Goal: Task Accomplishment & Management: Manage account settings

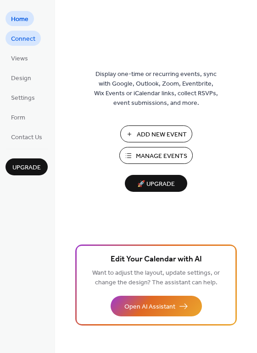
click at [11, 36] on span "Connect" at bounding box center [23, 39] width 24 height 10
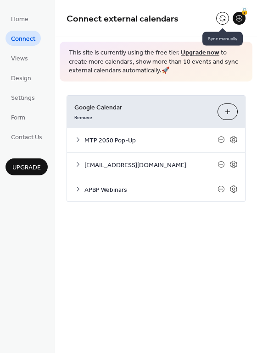
click at [222, 16] on button at bounding box center [222, 18] width 13 height 13
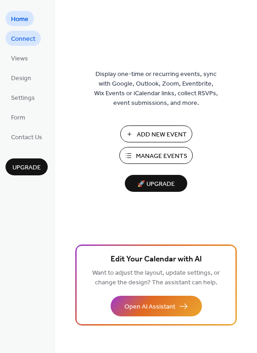
click at [27, 39] on span "Connect" at bounding box center [23, 39] width 24 height 10
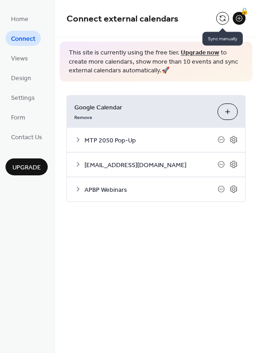
click at [220, 21] on button at bounding box center [222, 18] width 13 height 13
click at [235, 139] on icon at bounding box center [233, 139] width 3 height 3
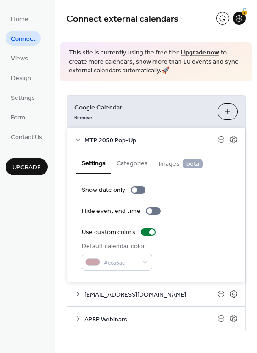
click at [130, 166] on button "Categories" at bounding box center [132, 162] width 42 height 21
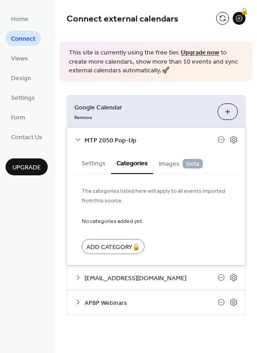
click at [114, 108] on span "Google Calendar" at bounding box center [142, 108] width 136 height 10
click at [192, 238] on form "No categories added yet. Add Category 🔒" at bounding box center [156, 235] width 149 height 39
click at [161, 68] on span "This site is currently using the free tier. Upgrade now to create more calendar…" at bounding box center [156, 62] width 174 height 27
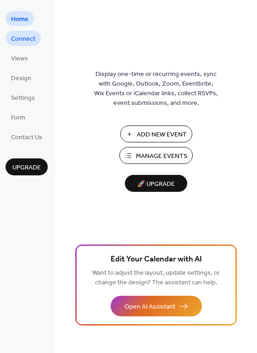
drag, startPoint x: 25, startPoint y: 40, endPoint x: 33, endPoint y: 42, distance: 8.9
click at [25, 40] on span "Connect" at bounding box center [23, 39] width 24 height 10
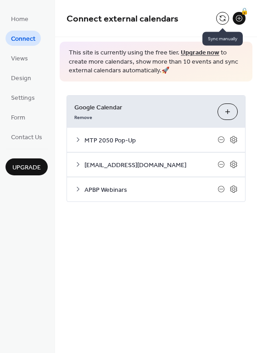
click at [221, 12] on button at bounding box center [222, 18] width 13 height 13
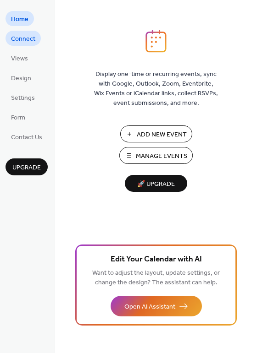
click at [29, 39] on span "Connect" at bounding box center [23, 39] width 24 height 10
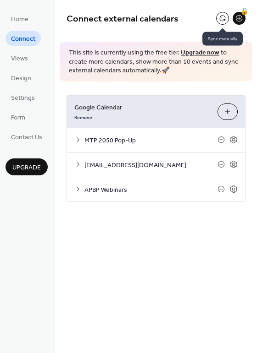
click at [217, 16] on button at bounding box center [222, 18] width 13 height 13
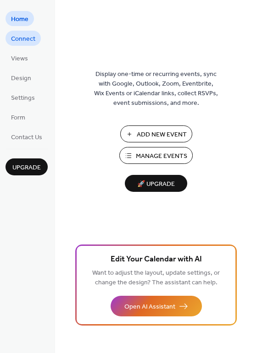
click at [32, 40] on span "Connect" at bounding box center [23, 39] width 24 height 10
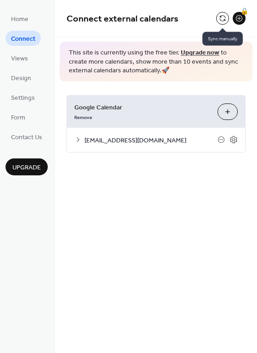
click at [224, 20] on button at bounding box center [222, 18] width 13 height 13
click at [228, 111] on button "Choose Calendars" at bounding box center [227, 112] width 20 height 17
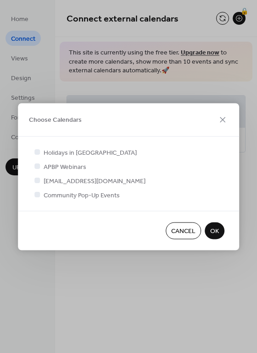
click at [61, 197] on span "Community Pop-Up Events" at bounding box center [82, 196] width 76 height 10
click at [31, 195] on div "Holidays in United States APBP Webinars wampoks@gmail.com Community Pop-Up Even…" at bounding box center [128, 174] width 221 height 74
click at [39, 195] on div at bounding box center [37, 195] width 6 height 6
click at [215, 229] on span "OK" at bounding box center [214, 232] width 9 height 10
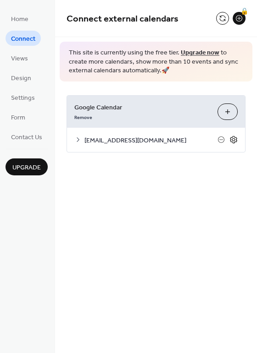
click at [231, 141] on icon at bounding box center [233, 140] width 8 height 8
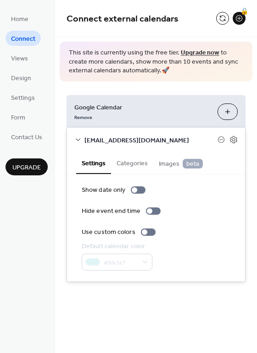
click at [170, 79] on div "This site is currently using the free tier. Upgrade now to create more calendar…" at bounding box center [156, 62] width 193 height 40
click at [90, 109] on span "Google Calendar" at bounding box center [142, 108] width 136 height 10
click at [224, 110] on button "Choose Calendars" at bounding box center [227, 112] width 20 height 17
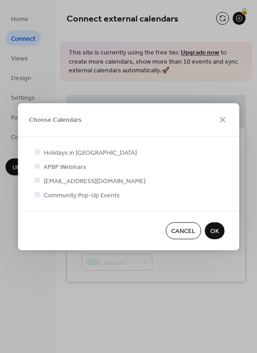
click at [46, 157] on span "Holidays in United States" at bounding box center [90, 154] width 93 height 10
click at [35, 180] on div at bounding box center [37, 181] width 6 height 6
click at [37, 198] on div at bounding box center [37, 194] width 9 height 9
click at [38, 181] on div at bounding box center [37, 181] width 6 height 6
click at [38, 193] on icon at bounding box center [37, 195] width 4 height 4
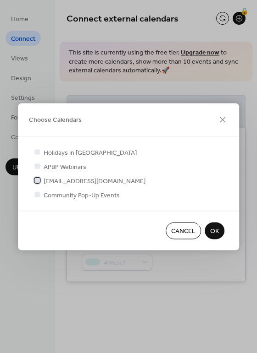
click at [38, 183] on div at bounding box center [37, 180] width 9 height 9
click at [38, 193] on div at bounding box center [37, 195] width 6 height 6
click at [221, 231] on button "OK" at bounding box center [214, 230] width 20 height 17
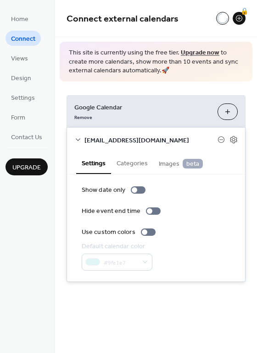
click at [162, 303] on div "Connect external calendars 🔒 This site is currently using the free tier. Upgrad…" at bounding box center [156, 155] width 202 height 310
click at [23, 61] on span "Views" at bounding box center [19, 59] width 17 height 10
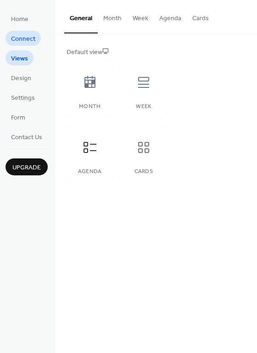
click at [22, 40] on span "Connect" at bounding box center [23, 39] width 24 height 10
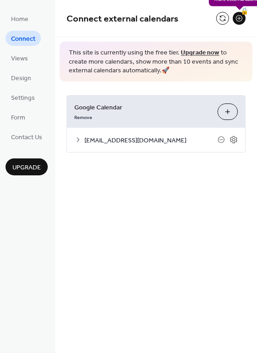
click at [236, 24] on div "🔒" at bounding box center [238, 18] width 13 height 13
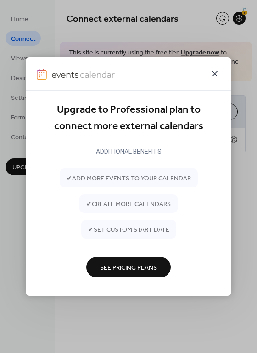
click at [213, 72] on icon at bounding box center [215, 74] width 6 height 6
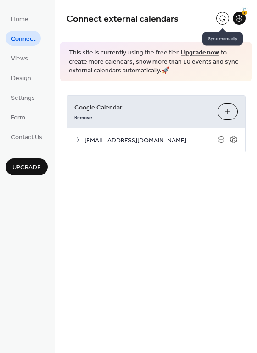
click at [214, 19] on span "Connect external calendars" at bounding box center [140, 19] width 149 height 18
click at [219, 19] on button at bounding box center [222, 18] width 13 height 13
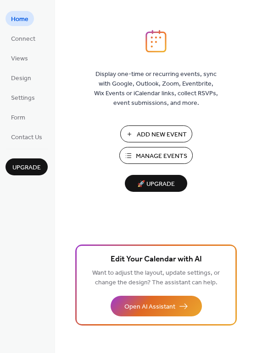
click at [146, 154] on span "Manage Events" at bounding box center [161, 157] width 51 height 10
click at [26, 32] on link "Connect" at bounding box center [23, 38] width 35 height 15
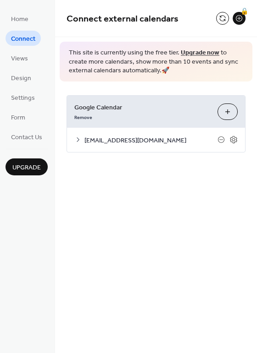
click at [74, 140] on icon at bounding box center [77, 139] width 7 height 7
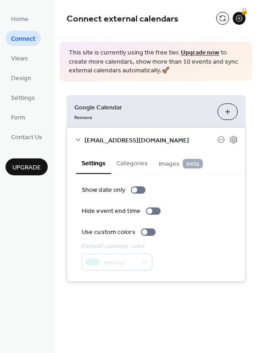
click at [128, 164] on button "Categories" at bounding box center [132, 162] width 42 height 21
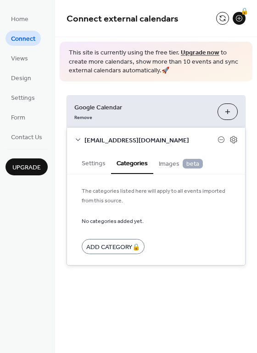
click at [218, 111] on button "Choose Calendars" at bounding box center [227, 112] width 20 height 17
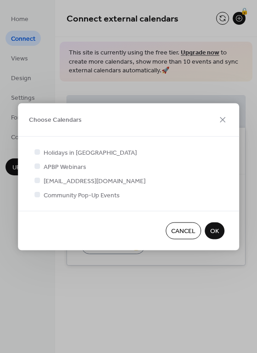
click at [74, 168] on span "APBP Webinars" at bounding box center [65, 168] width 43 height 10
click at [35, 164] on div at bounding box center [37, 167] width 6 height 6
drag, startPoint x: 36, startPoint y: 166, endPoint x: 39, endPoint y: 186, distance: 19.8
click at [38, 171] on label "APBP Webinars" at bounding box center [60, 167] width 54 height 10
click at [37, 182] on icon at bounding box center [37, 181] width 4 height 4
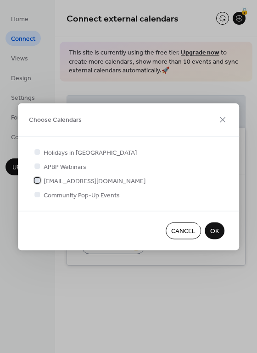
click at [37, 182] on div at bounding box center [37, 181] width 6 height 6
click at [37, 196] on div at bounding box center [37, 195] width 6 height 6
click at [186, 229] on span "Cancel" at bounding box center [183, 232] width 24 height 10
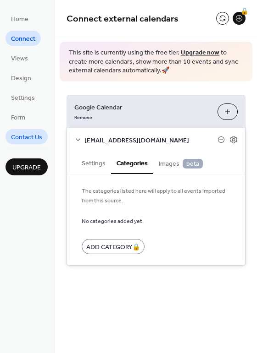
click at [29, 135] on span "Contact Us" at bounding box center [26, 138] width 31 height 10
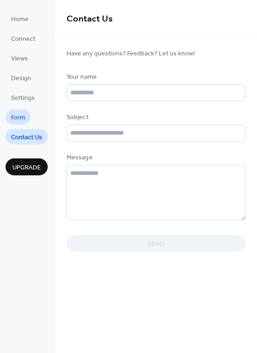
click at [22, 117] on span "Form" at bounding box center [18, 118] width 14 height 10
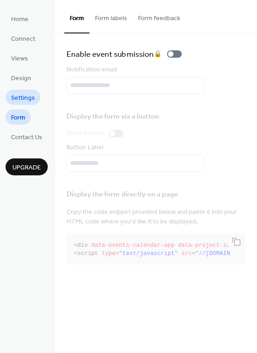
click at [22, 102] on span "Settings" at bounding box center [23, 99] width 24 height 10
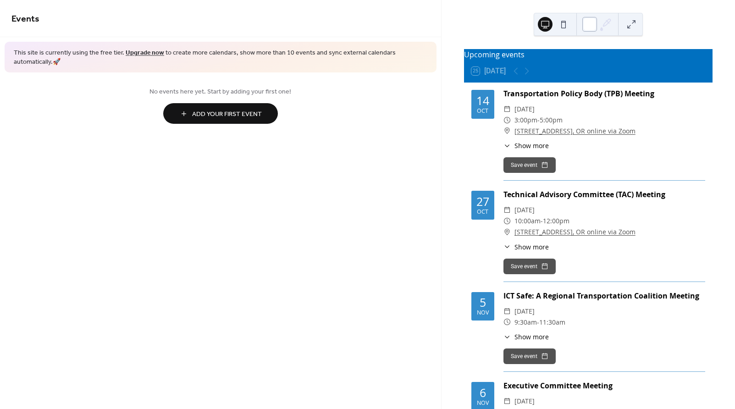
click at [587, 18] on div at bounding box center [589, 24] width 15 height 15
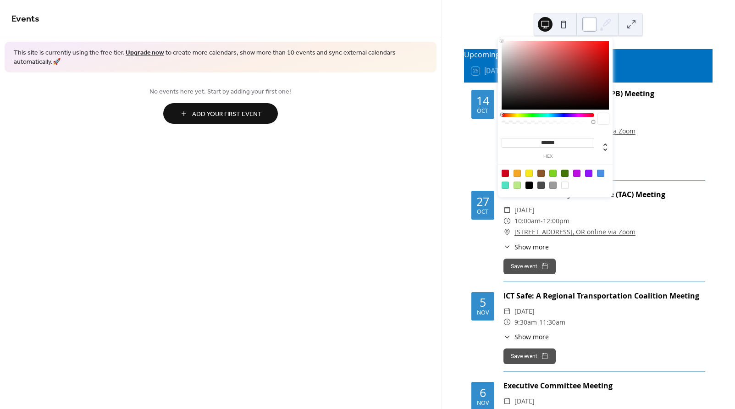
click at [587, 18] on div at bounding box center [589, 24] width 15 height 15
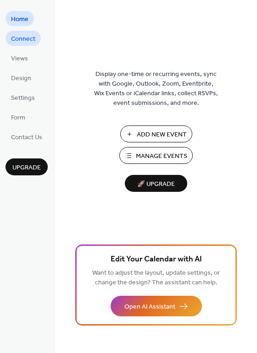
click at [15, 34] on span "Connect" at bounding box center [23, 39] width 24 height 10
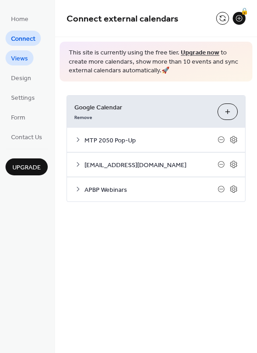
click at [27, 61] on span "Views" at bounding box center [19, 59] width 17 height 10
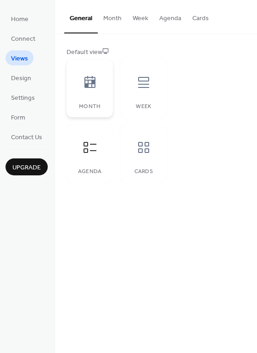
click at [96, 101] on div "Month" at bounding box center [89, 89] width 46 height 58
click at [142, 97] on div "Week" at bounding box center [143, 89] width 46 height 58
click at [100, 145] on div at bounding box center [90, 148] width 28 height 28
click at [139, 149] on icon at bounding box center [143, 147] width 11 height 11
click at [25, 80] on span "Design" at bounding box center [21, 79] width 20 height 10
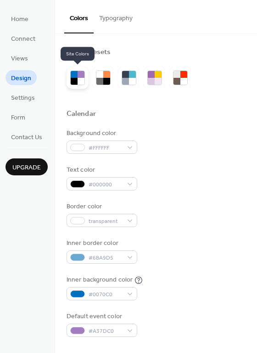
click at [82, 73] on div at bounding box center [80, 74] width 7 height 7
click at [108, 75] on div at bounding box center [106, 74] width 7 height 7
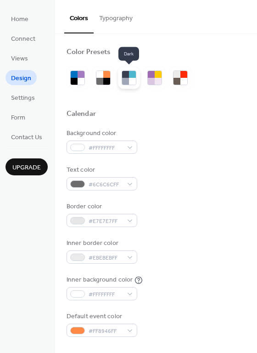
click at [131, 77] on div at bounding box center [132, 74] width 7 height 7
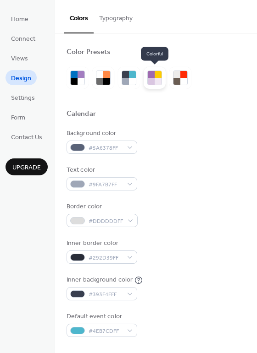
click at [158, 77] on div at bounding box center [157, 74] width 7 height 7
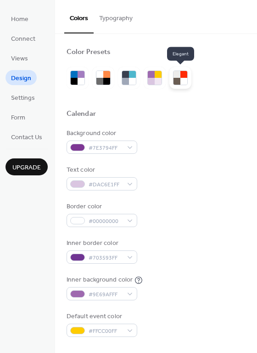
click at [183, 78] on div at bounding box center [183, 81] width 7 height 7
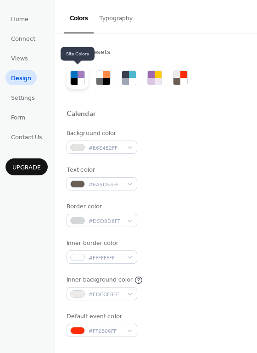
click at [77, 78] on div at bounding box center [80, 81] width 7 height 7
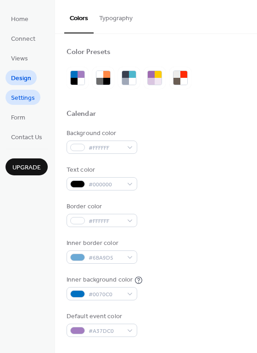
click at [30, 94] on span "Settings" at bounding box center [23, 99] width 24 height 10
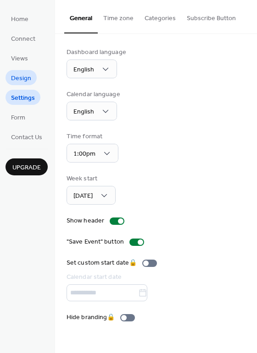
click at [28, 79] on span "Design" at bounding box center [21, 79] width 20 height 10
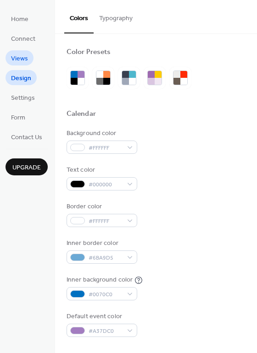
click at [26, 55] on span "Views" at bounding box center [19, 59] width 17 height 10
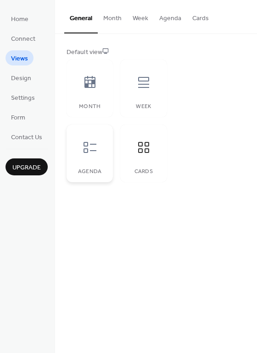
click at [92, 156] on div at bounding box center [90, 148] width 28 height 28
click at [139, 159] on div at bounding box center [144, 148] width 28 height 28
click at [92, 159] on div at bounding box center [90, 148] width 28 height 28
click at [25, 18] on span "Home" at bounding box center [19, 20] width 17 height 10
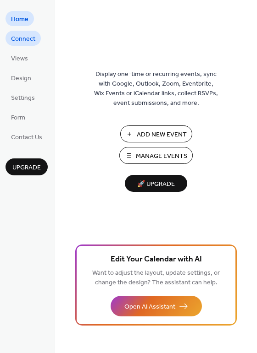
click at [8, 36] on link "Connect" at bounding box center [23, 38] width 35 height 15
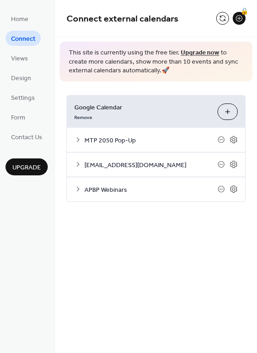
click at [76, 134] on div "MTP 2050 Pop-Up" at bounding box center [156, 140] width 178 height 24
click at [83, 139] on div "MTP 2050 Pop-Up" at bounding box center [156, 140] width 178 height 24
click at [77, 139] on icon at bounding box center [77, 139] width 7 height 7
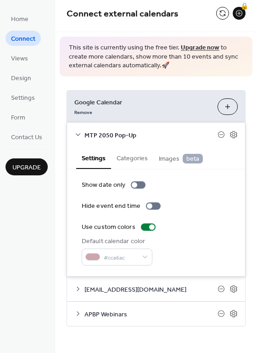
scroll to position [6, 0]
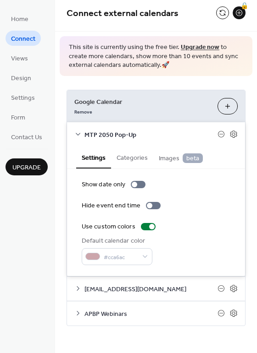
click at [74, 131] on icon at bounding box center [77, 134] width 7 height 7
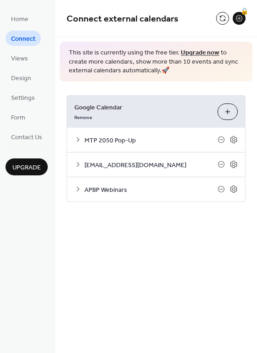
scroll to position [0, 0]
click at [220, 142] on icon at bounding box center [220, 139] width 7 height 7
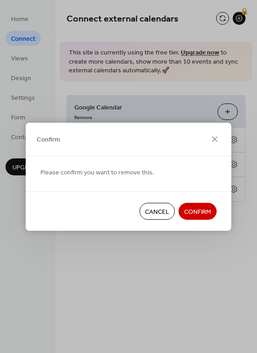
click at [163, 213] on span "Cancel" at bounding box center [157, 212] width 24 height 10
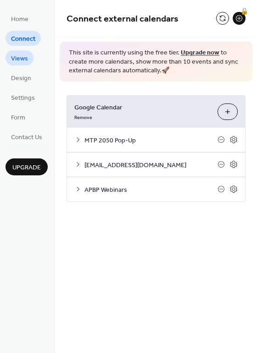
click at [29, 58] on link "Views" at bounding box center [20, 57] width 28 height 15
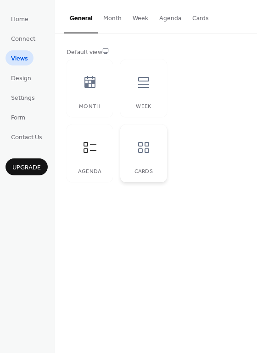
click at [133, 155] on div at bounding box center [144, 148] width 28 height 28
click at [30, 19] on link "Home" at bounding box center [20, 18] width 28 height 15
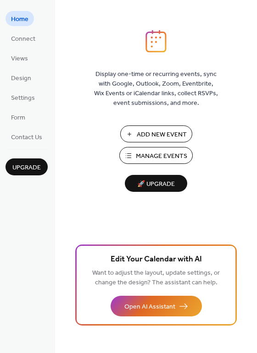
click at [163, 152] on span "Manage Events" at bounding box center [161, 157] width 51 height 10
click at [26, 41] on span "Connect" at bounding box center [23, 39] width 24 height 10
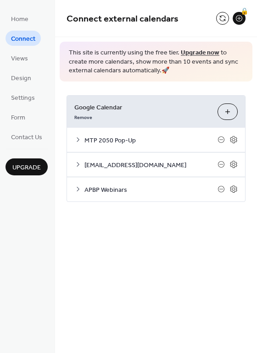
click at [76, 137] on icon at bounding box center [77, 139] width 7 height 7
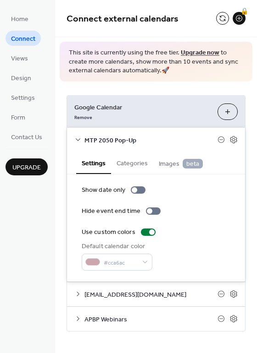
click at [78, 138] on icon at bounding box center [77, 139] width 7 height 7
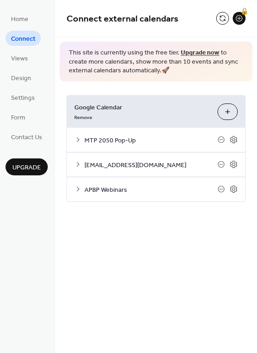
click at [233, 116] on button "Choose Calendars" at bounding box center [227, 112] width 20 height 17
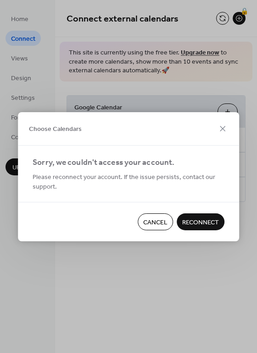
click at [154, 224] on span "Cancel" at bounding box center [155, 223] width 24 height 10
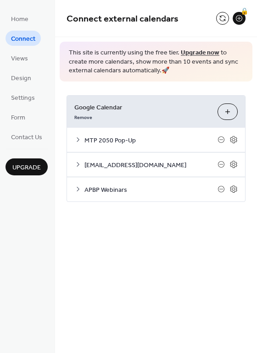
click at [138, 267] on div "Connect external calendars 🔒 This site is currently using the free tier. Upgrad…" at bounding box center [156, 176] width 202 height 353
click at [123, 161] on span "[EMAIL_ADDRESS][DOMAIN_NAME]" at bounding box center [150, 165] width 133 height 10
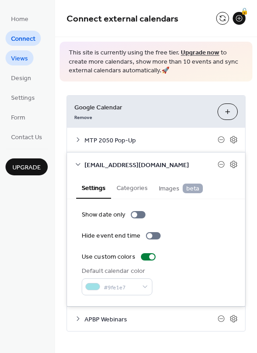
click at [16, 55] on span "Views" at bounding box center [19, 59] width 17 height 10
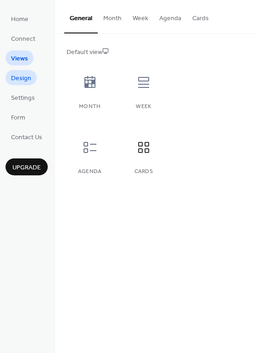
click at [18, 84] on link "Design" at bounding box center [21, 77] width 31 height 15
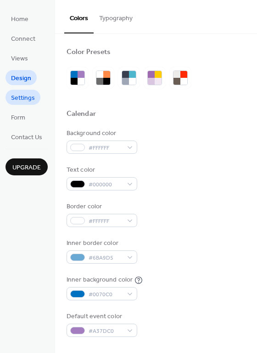
click at [19, 99] on span "Settings" at bounding box center [23, 99] width 24 height 10
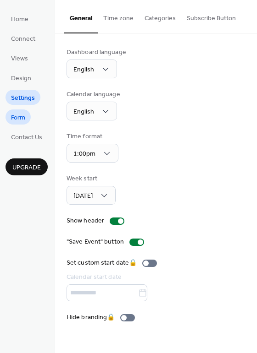
click at [20, 120] on span "Form" at bounding box center [18, 118] width 14 height 10
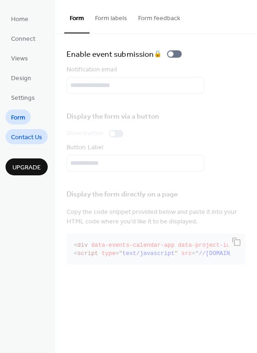
click at [19, 133] on span "Contact Us" at bounding box center [26, 138] width 31 height 10
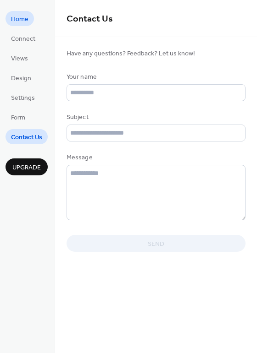
click at [28, 21] on link "Home" at bounding box center [20, 18] width 28 height 15
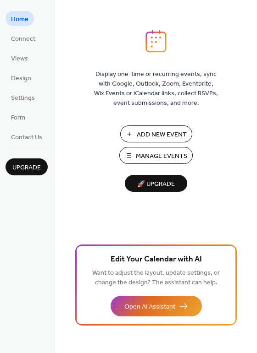
click at [172, 130] on span "Add New Event" at bounding box center [162, 135] width 50 height 10
click at [20, 37] on span "Connect" at bounding box center [23, 39] width 24 height 10
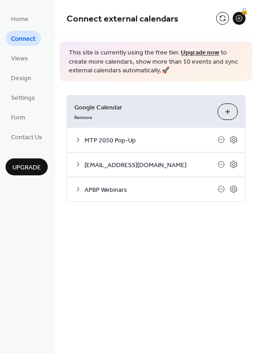
click at [79, 122] on div "Google Calendar Remove Choose Calendars" at bounding box center [156, 112] width 178 height 32
click at [77, 117] on link "Remove" at bounding box center [83, 117] width 18 height 10
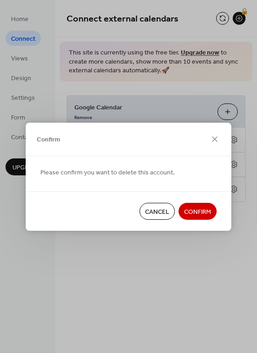
click at [191, 212] on span "Confirm" at bounding box center [197, 212] width 27 height 10
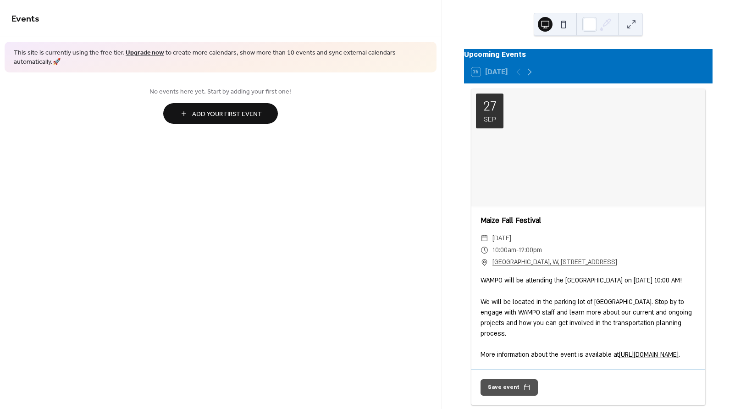
click at [558, 235] on div "Maize Fall Festival ​ [DATE] ​ 10:00am - 12:00pm ​ [GEOGRAPHIC_DATA], W, [STREE…" at bounding box center [588, 288] width 234 height 164
click at [597, 112] on div at bounding box center [588, 147] width 234 height 117
click at [513, 58] on div "Upcoming Events" at bounding box center [588, 55] width 248 height 12
click at [566, 25] on button at bounding box center [563, 24] width 15 height 15
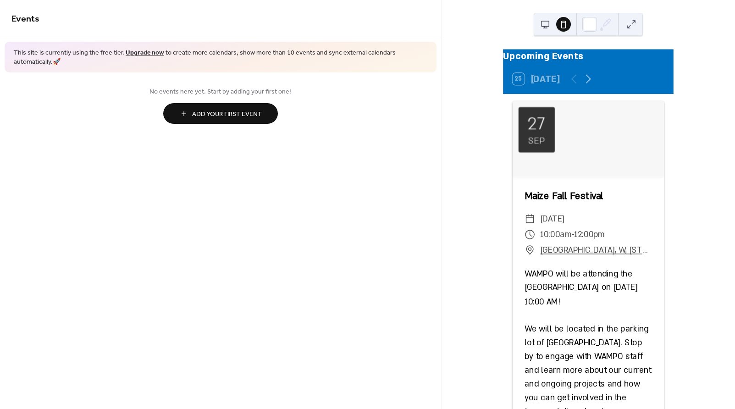
click at [543, 26] on button at bounding box center [545, 24] width 15 height 15
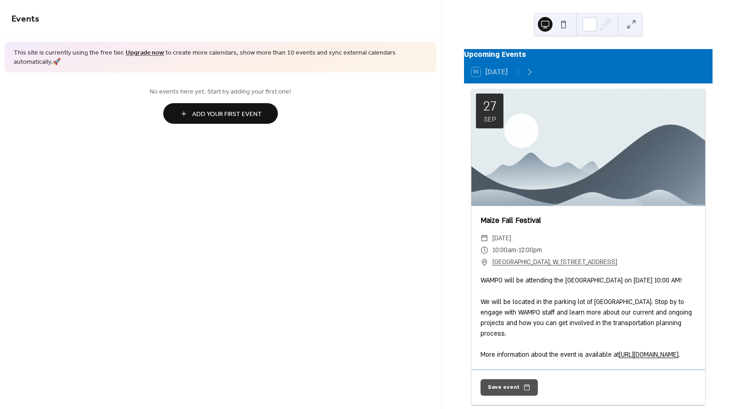
click at [555, 192] on div at bounding box center [588, 147] width 234 height 117
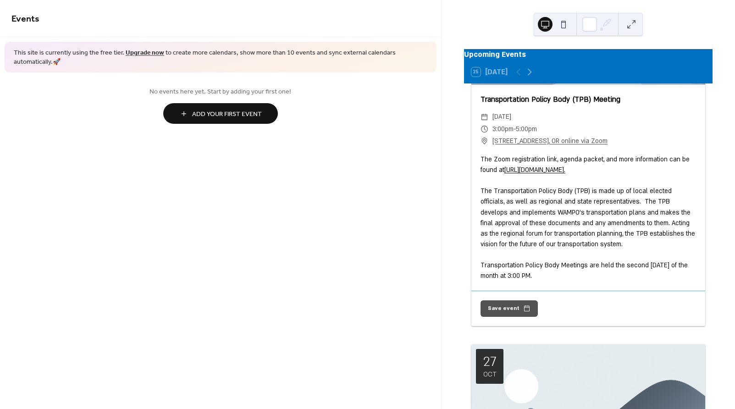
scroll to position [672, 0]
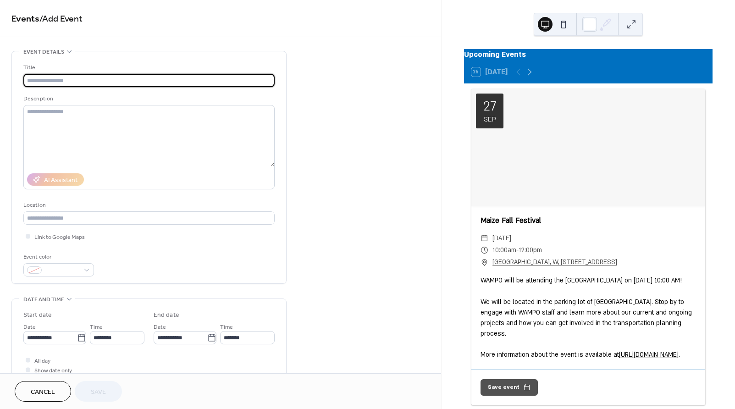
drag, startPoint x: 591, startPoint y: 206, endPoint x: 569, endPoint y: 147, distance: 62.7
click at [591, 206] on div at bounding box center [588, 147] width 234 height 117
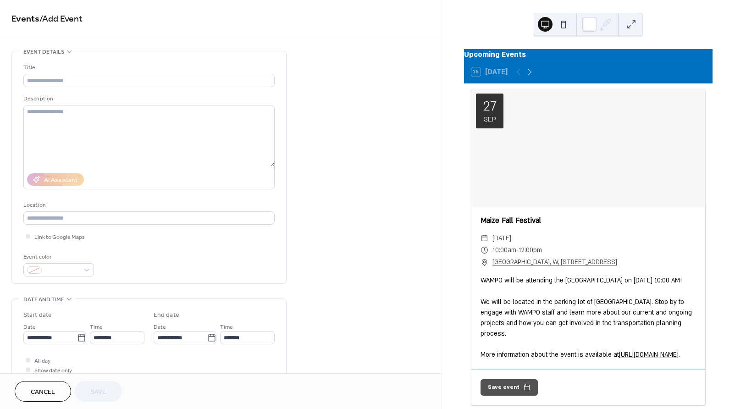
click at [568, 144] on div at bounding box center [588, 147] width 234 height 117
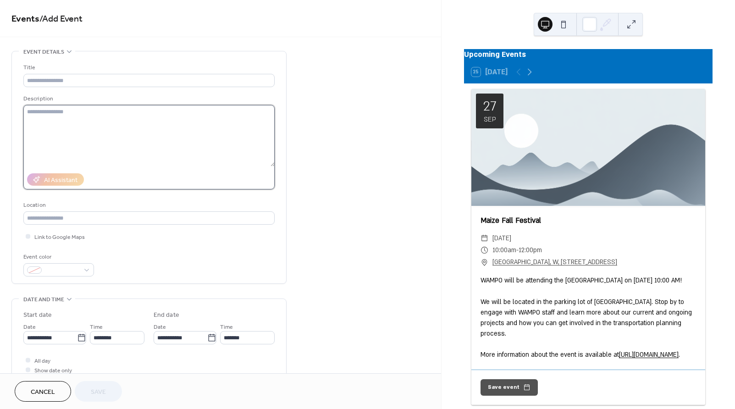
click at [141, 140] on textarea at bounding box center [148, 135] width 251 height 61
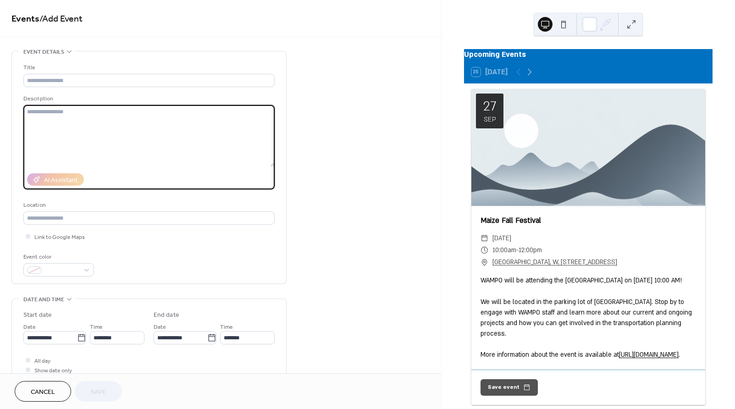
click at [573, 313] on div "WAMPO will be attending the [GEOGRAPHIC_DATA] on [DATE] 10:00 AM! We will be lo…" at bounding box center [588, 317] width 234 height 85
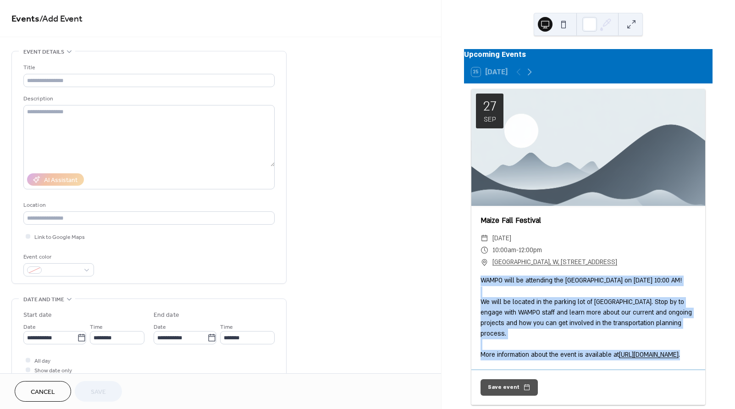
drag, startPoint x: 479, startPoint y: 283, endPoint x: 591, endPoint y: 391, distance: 155.6
click at [591, 369] on div "Maize Fall Festival ​ [DATE] ​ 10:00am - 12:00pm ​ [GEOGRAPHIC_DATA], W, [STREE…" at bounding box center [588, 288] width 234 height 164
copy div "WAMPO will be attending the [GEOGRAPHIC_DATA] on [DATE] 10:00 AM! We will be lo…"
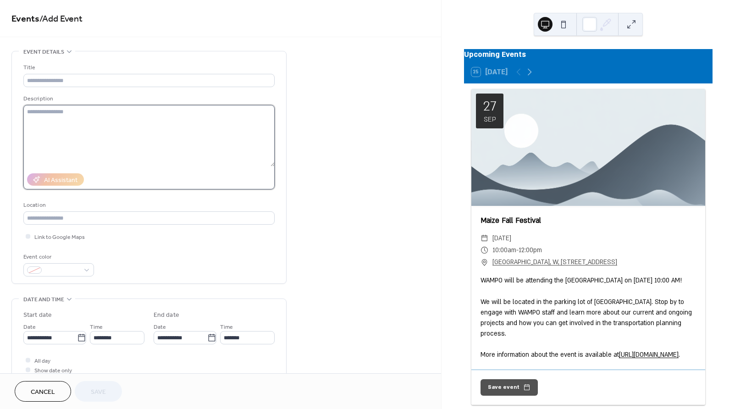
click at [149, 132] on textarea at bounding box center [148, 135] width 251 height 61
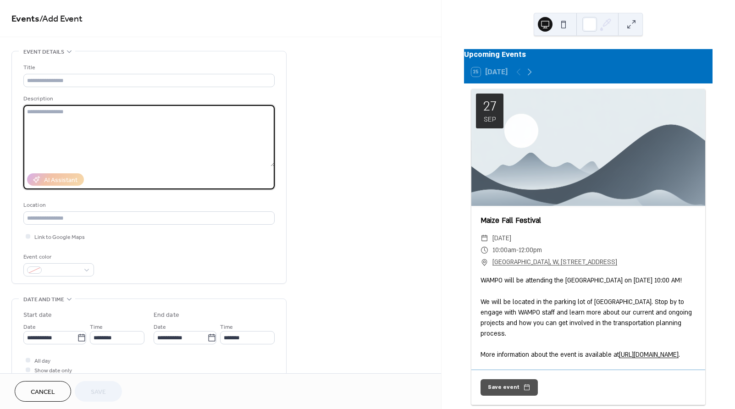
paste textarea "**********"
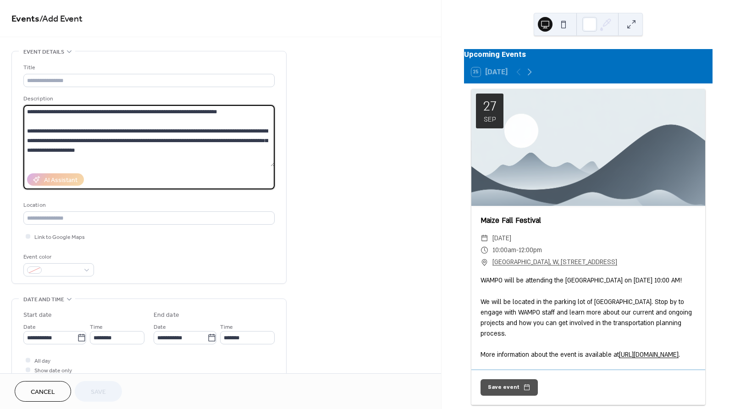
scroll to position [8, 0]
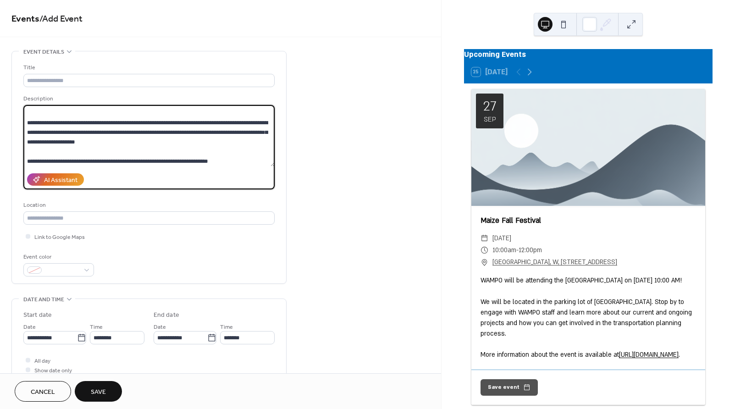
click at [105, 124] on textarea "**********" at bounding box center [148, 135] width 251 height 61
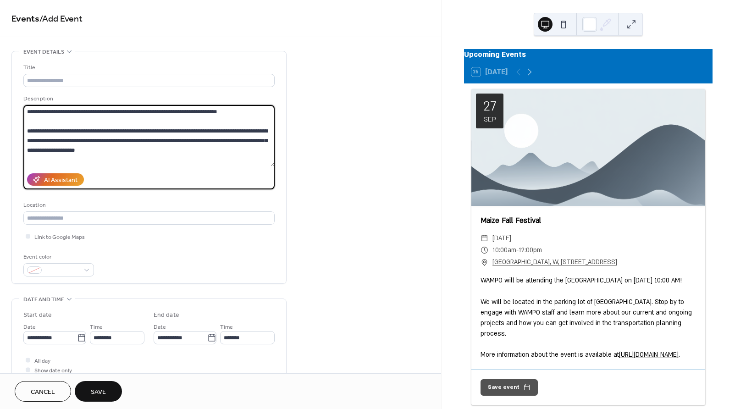
click at [104, 123] on textarea "**********" at bounding box center [148, 135] width 251 height 61
type textarea "**********"
click at [97, 83] on input "text" at bounding box center [148, 80] width 251 height 13
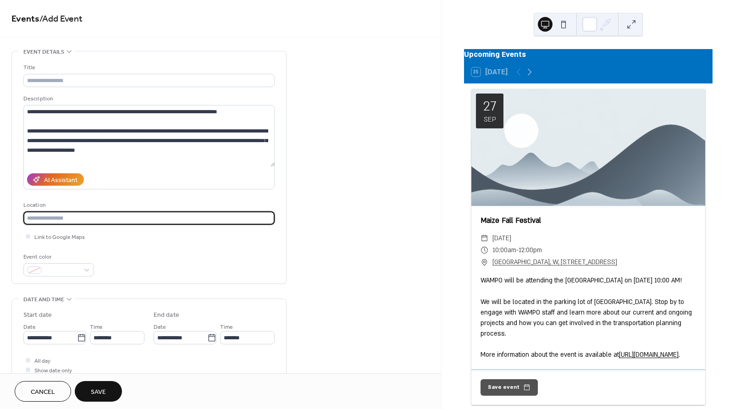
click at [123, 219] on input "text" at bounding box center [148, 217] width 251 height 13
click at [149, 212] on input "text" at bounding box center [148, 217] width 251 height 13
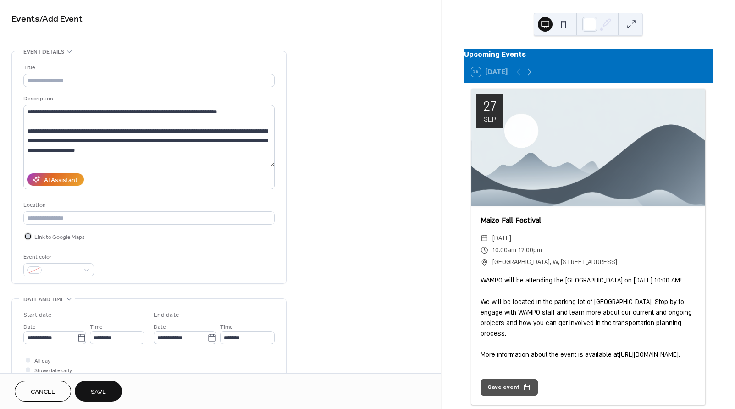
click at [59, 239] on span "Link to Google Maps" at bounding box center [59, 237] width 50 height 10
click at [62, 221] on input "text" at bounding box center [148, 217] width 251 height 13
drag, startPoint x: 490, startPoint y: 273, endPoint x: 706, endPoint y: 272, distance: 216.4
copy div "​ [GEOGRAPHIC_DATA], W, [STREET_ADDRESS]"
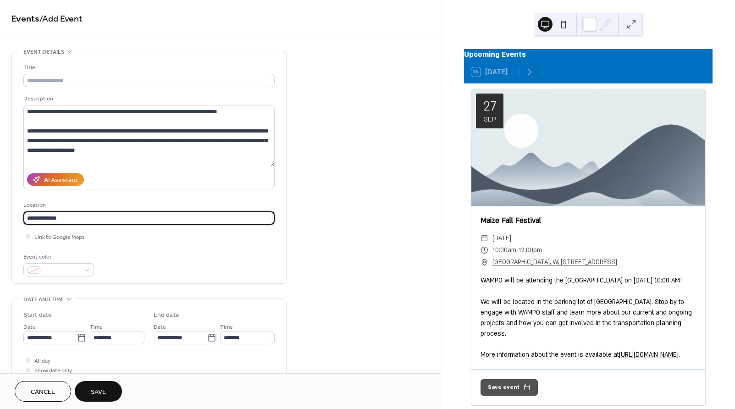
drag, startPoint x: 108, startPoint y: 214, endPoint x: 6, endPoint y: 222, distance: 101.6
click at [6, 222] on div "**********" at bounding box center [220, 331] width 441 height 561
paste input "**********"
click at [248, 218] on input "**********" at bounding box center [148, 217] width 251 height 13
type input "**********"
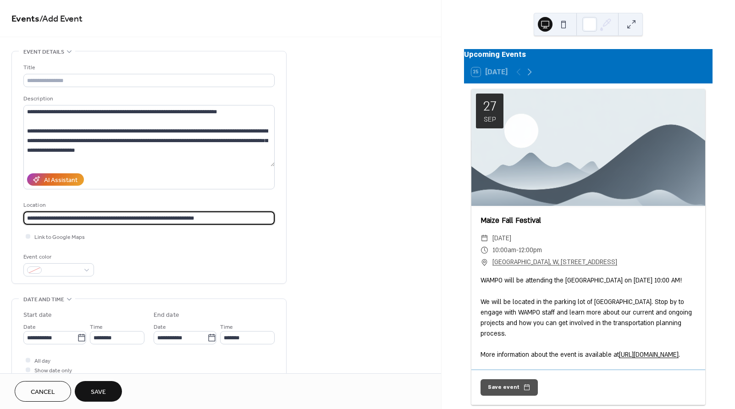
click at [248, 247] on div "**********" at bounding box center [148, 170] width 251 height 214
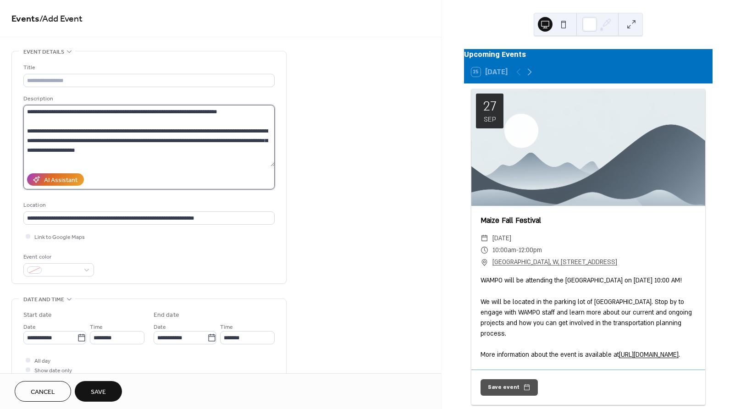
click at [72, 124] on textarea "**********" at bounding box center [148, 135] width 251 height 61
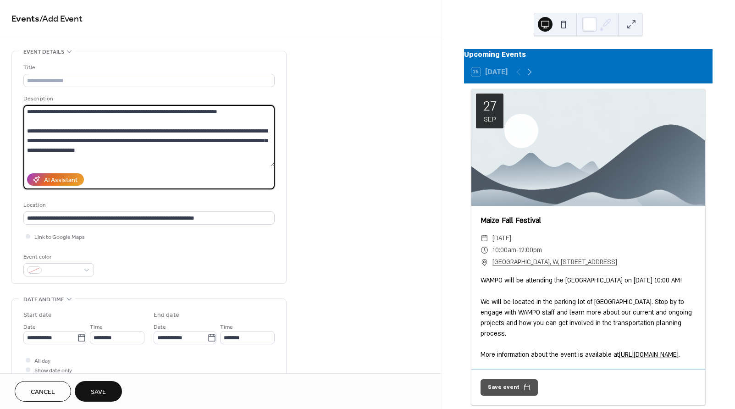
scroll to position [9, 0]
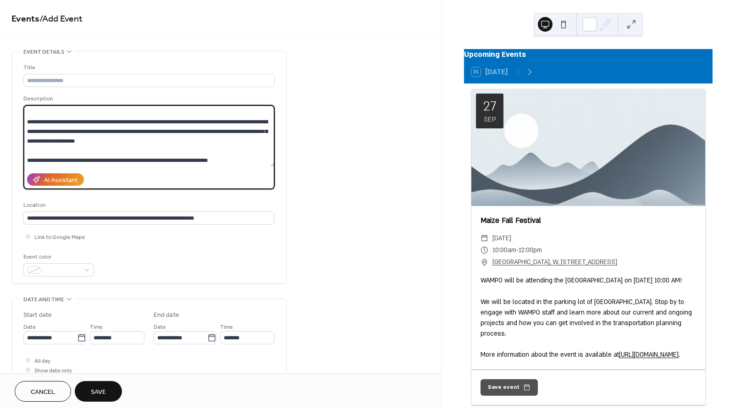
click at [72, 145] on textarea "**********" at bounding box center [148, 135] width 251 height 61
click at [72, 147] on textarea "**********" at bounding box center [148, 135] width 251 height 61
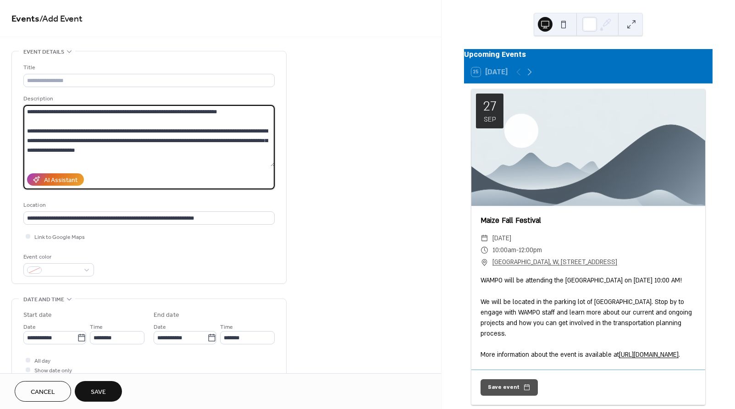
click at [109, 119] on textarea "**********" at bounding box center [148, 135] width 251 height 61
click at [237, 111] on textarea "**********" at bounding box center [148, 135] width 251 height 61
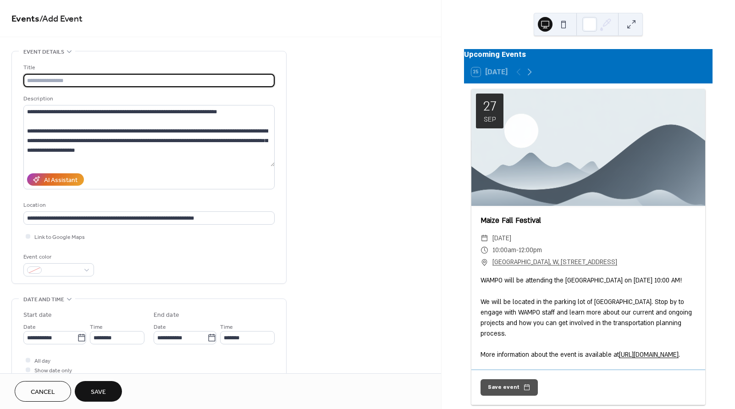
click at [233, 81] on input "text" at bounding box center [148, 80] width 251 height 13
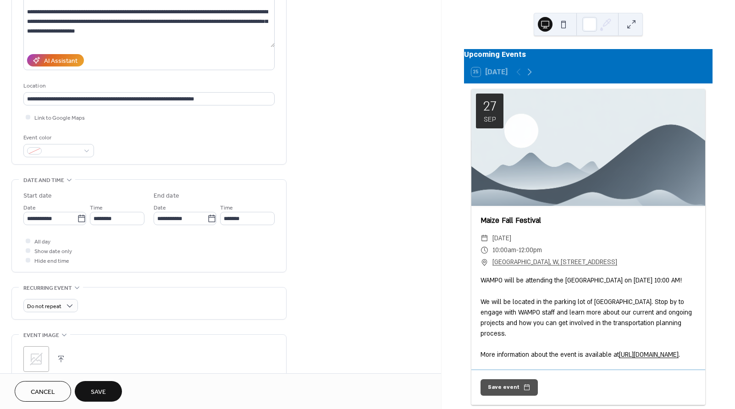
scroll to position [122, 0]
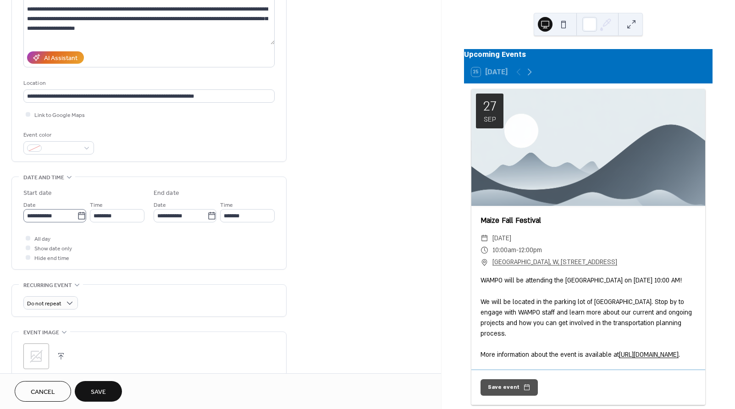
type input "**********"
click at [60, 214] on input "**********" at bounding box center [50, 215] width 54 height 13
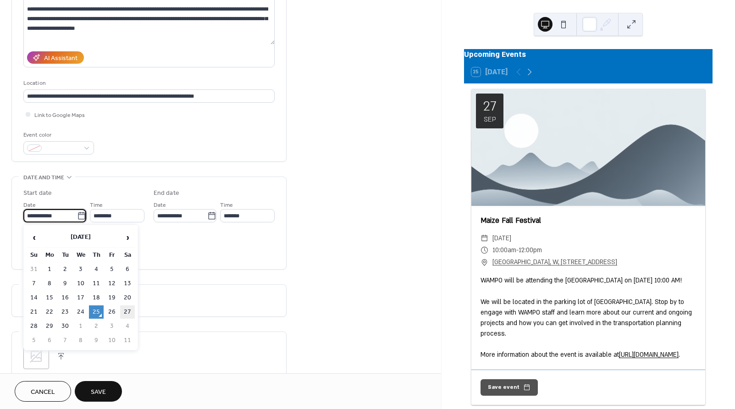
click at [127, 313] on td "27" at bounding box center [127, 311] width 15 height 13
type input "**********"
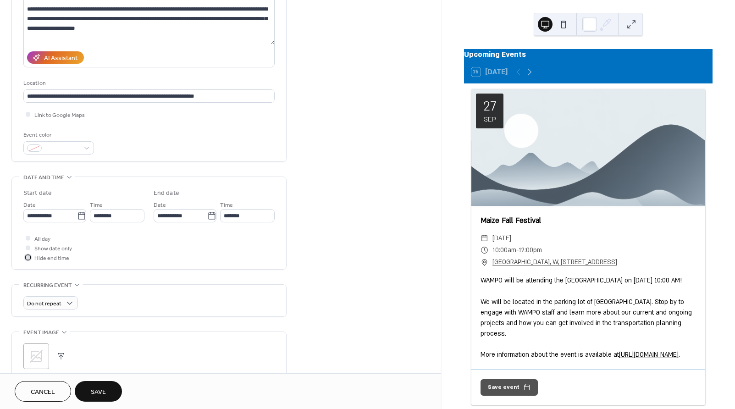
click at [61, 256] on span "Hide end time" at bounding box center [51, 258] width 35 height 10
click at [116, 216] on input "********" at bounding box center [117, 215] width 55 height 13
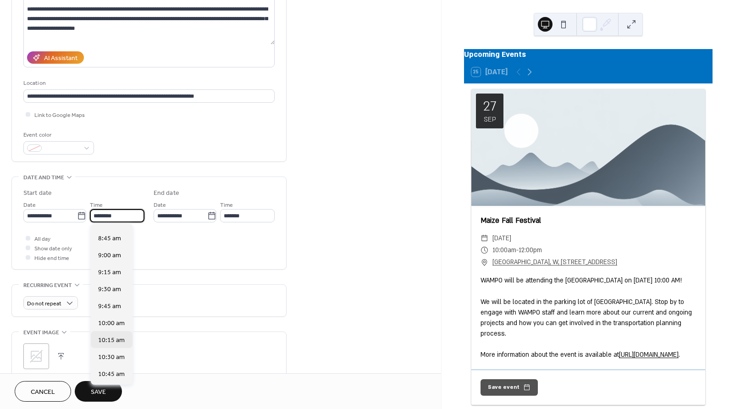
scroll to position [569, 0]
click at [108, 342] on span "10:00 am" at bounding box center [111, 342] width 27 height 10
type input "********"
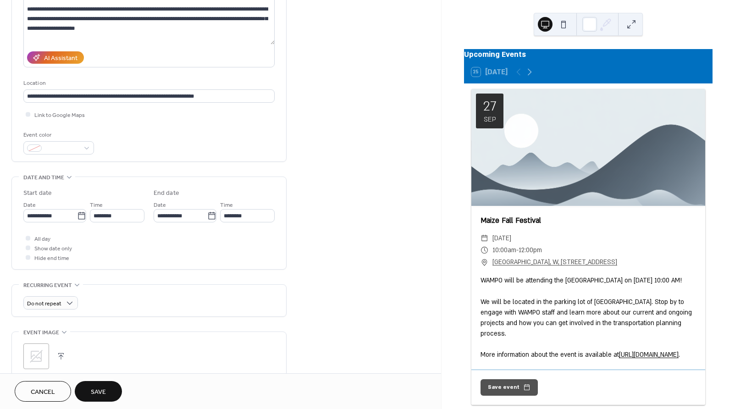
click at [214, 245] on div "All day Show date only Hide end time" at bounding box center [148, 247] width 251 height 29
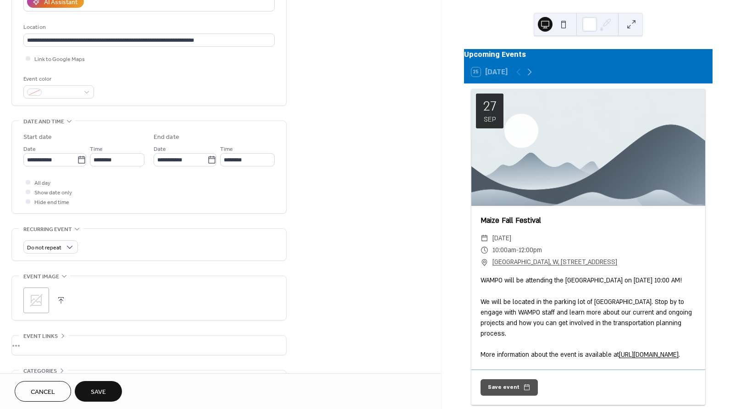
scroll to position [183, 0]
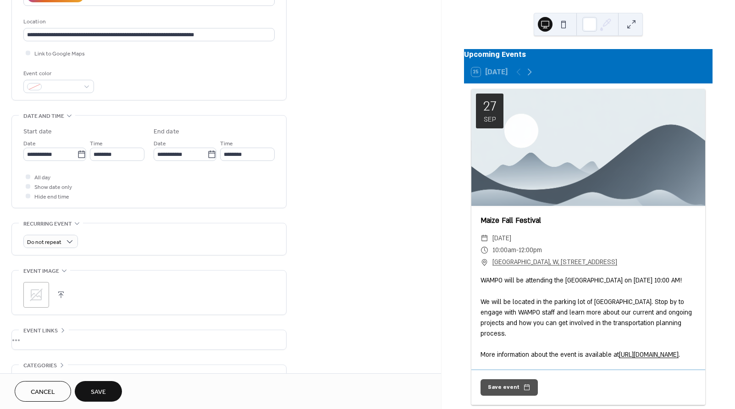
click at [39, 293] on icon at bounding box center [36, 294] width 15 height 15
click at [59, 294] on button "button" at bounding box center [61, 294] width 13 height 13
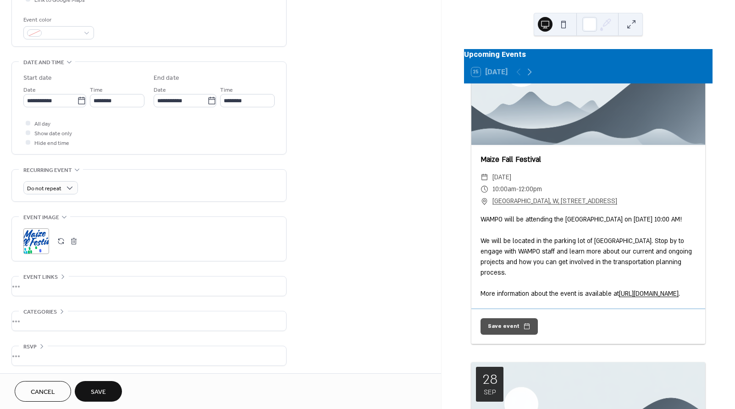
scroll to position [239, 0]
click at [52, 282] on div "•••" at bounding box center [149, 284] width 274 height 19
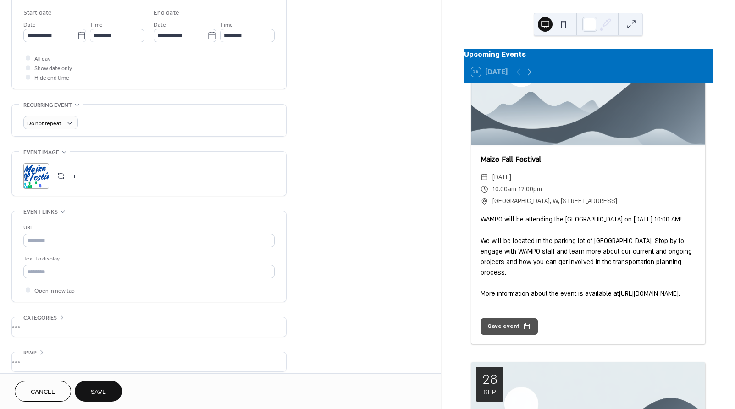
scroll to position [310, 0]
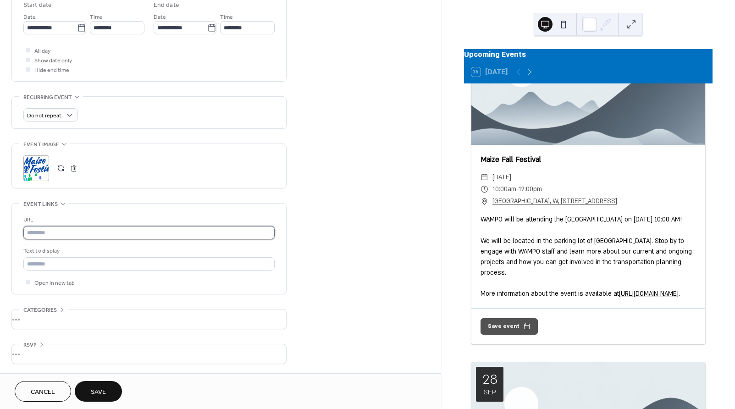
click at [75, 231] on input "text" at bounding box center [148, 232] width 251 height 13
click at [56, 324] on div "•••" at bounding box center [149, 318] width 274 height 19
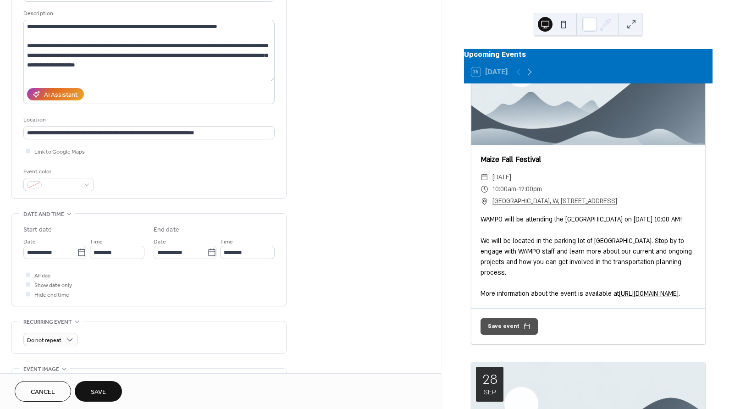
scroll to position [66, 0]
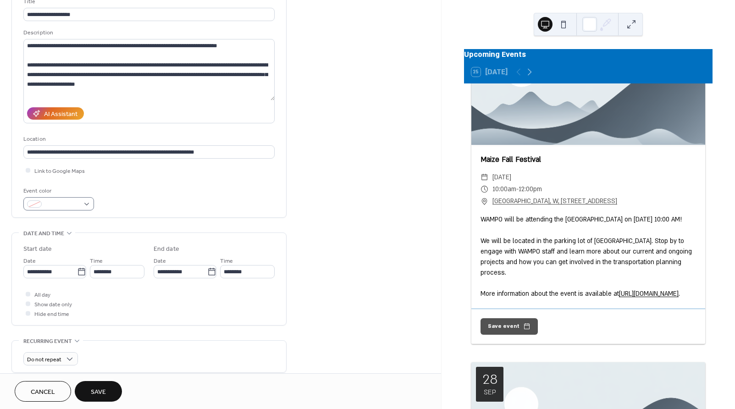
drag, startPoint x: 50, startPoint y: 193, endPoint x: 47, endPoint y: 203, distance: 10.0
click at [49, 194] on div "Event color" at bounding box center [57, 191] width 69 height 10
click at [47, 205] on span at bounding box center [62, 205] width 34 height 10
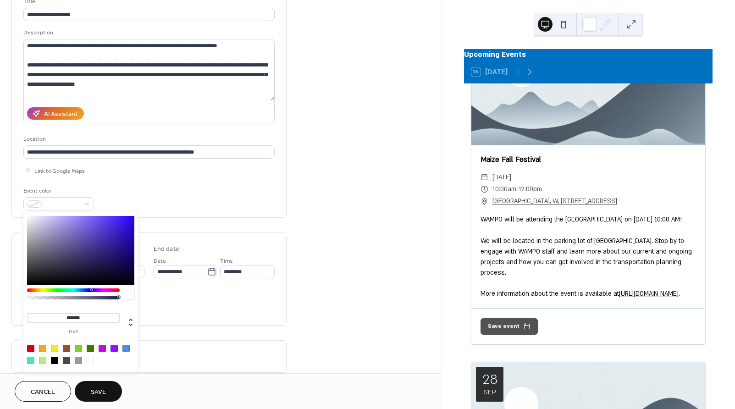
click at [104, 289] on div at bounding box center [73, 290] width 93 height 4
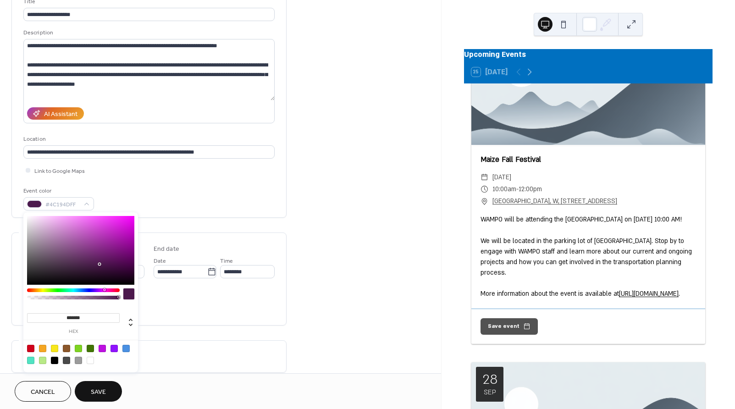
click at [130, 349] on span at bounding box center [125, 348] width 7 height 7
click at [125, 349] on div at bounding box center [125, 348] width 7 height 7
type input "*******"
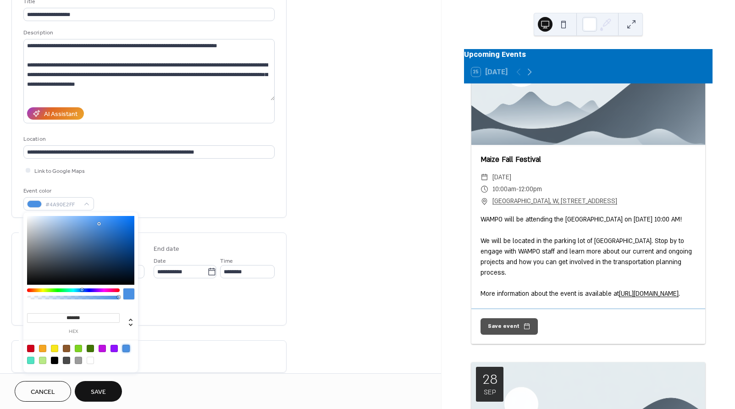
click at [144, 182] on div "**********" at bounding box center [148, 104] width 251 height 214
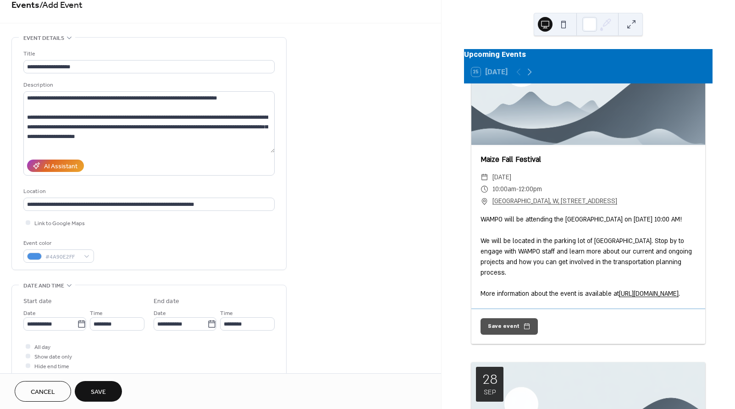
scroll to position [0, 0]
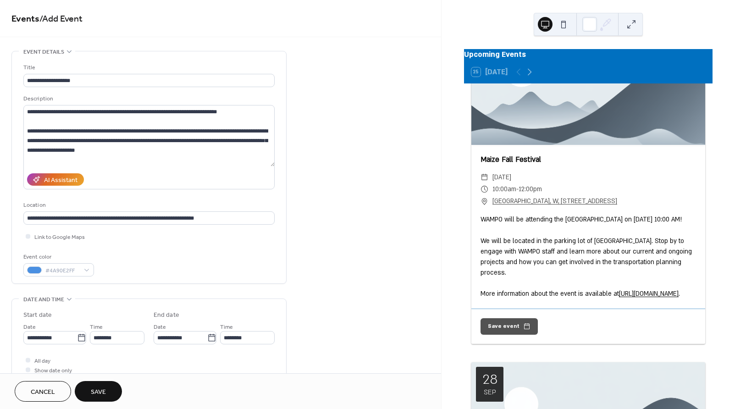
click at [95, 394] on span "Save" at bounding box center [98, 392] width 15 height 10
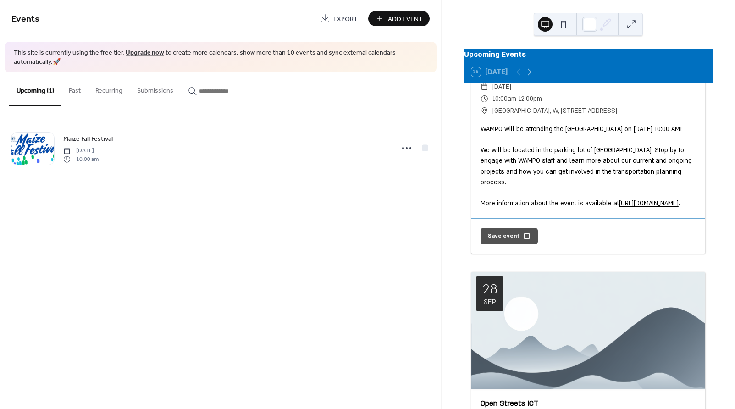
scroll to position [428, 0]
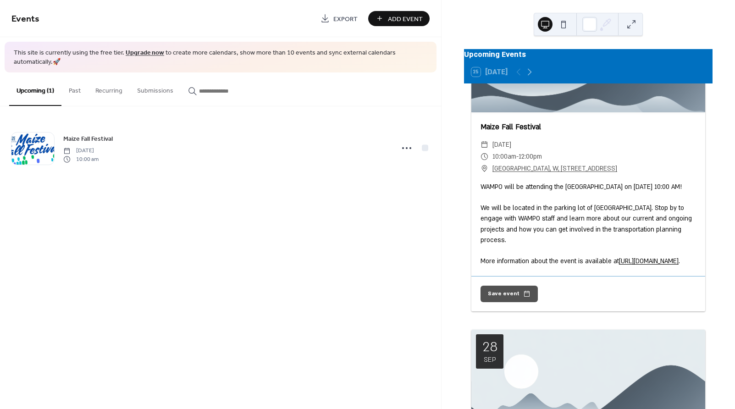
drag, startPoint x: 586, startPoint y: 147, endPoint x: 438, endPoint y: 124, distance: 149.7
click at [586, 133] on div "Maize Fall Festival" at bounding box center [588, 127] width 234 height 12
click at [411, 15] on span "Add Event" at bounding box center [405, 19] width 35 height 10
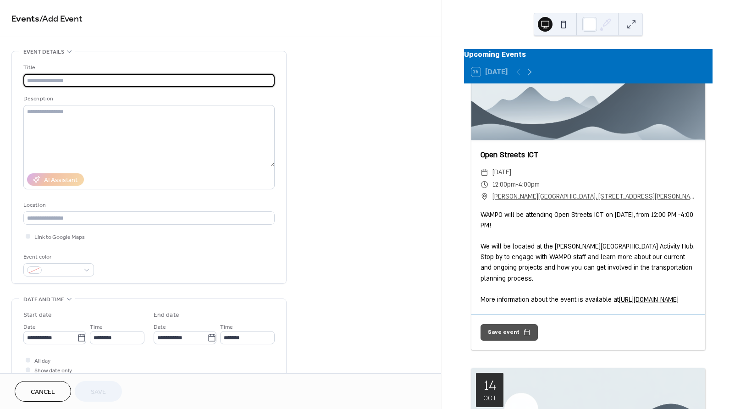
scroll to position [733, 0]
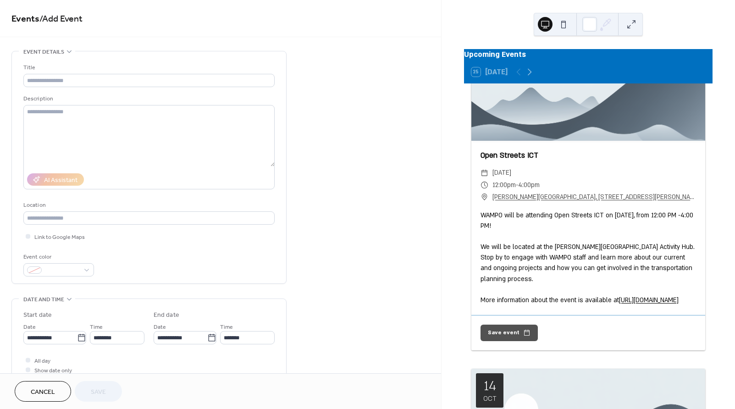
drag, startPoint x: 476, startPoint y: 253, endPoint x: 651, endPoint y: 362, distance: 205.9
click at [651, 315] on div "Open Streets ICT ​ Sunday, September 28, 2025 ​ 12:00pm - 4:00pm ​ Naftzger Par…" at bounding box center [588, 228] width 234 height 174
copy div "WAMPO will be attending Open Streets ICT on September 28, 2025, from 12:00 PM -…"
click at [104, 109] on textarea at bounding box center [148, 135] width 251 height 61
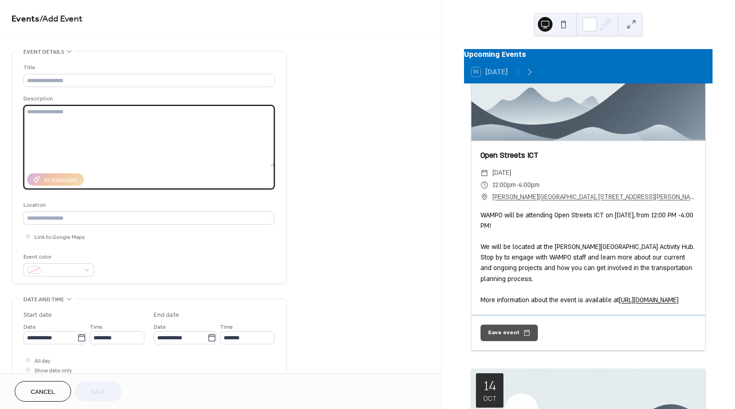
paste textarea "**********"
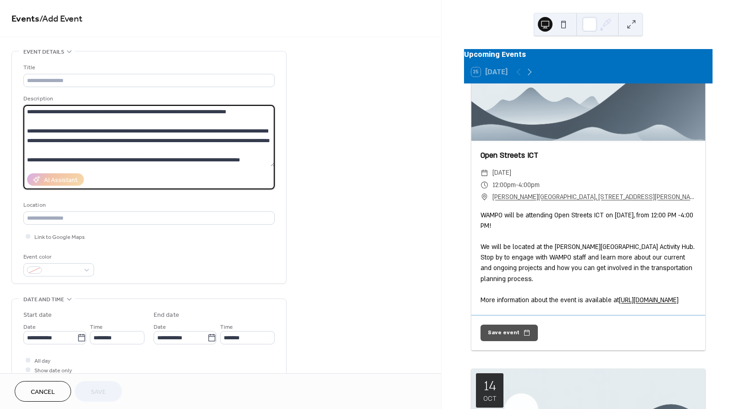
scroll to position [8, 0]
click at [100, 116] on textarea "**********" at bounding box center [148, 135] width 251 height 61
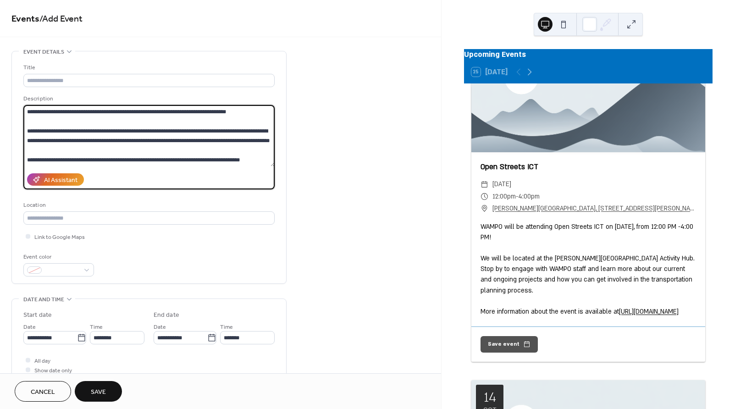
scroll to position [733, 0]
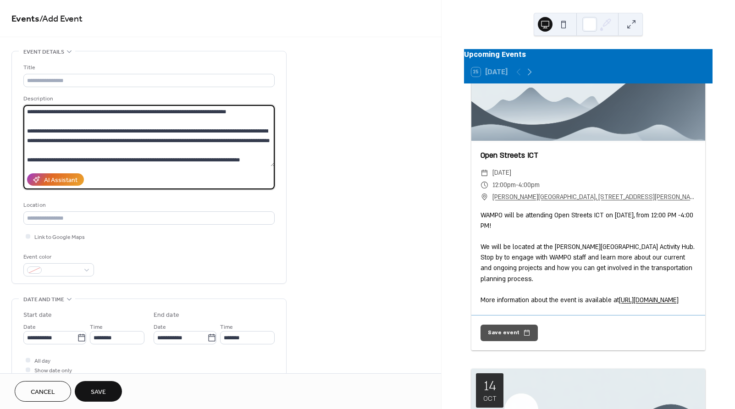
type textarea "**********"
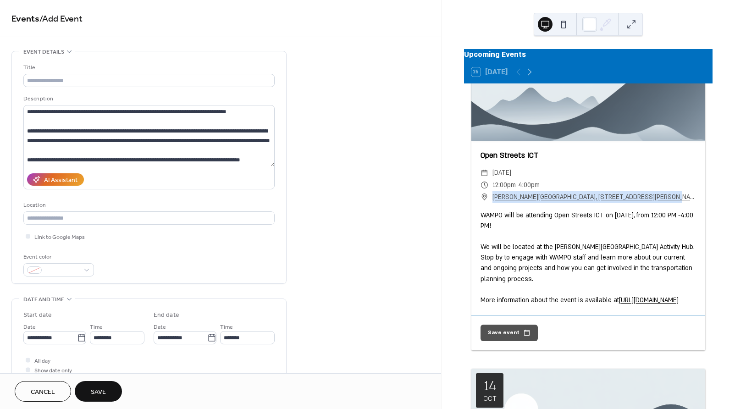
drag, startPoint x: 490, startPoint y: 237, endPoint x: 664, endPoint y: 237, distance: 174.6
click at [664, 203] on div "​ Naftzger Park, 601 E Douglas Ave, Wichita, KS 67202, USA" at bounding box center [587, 197] width 215 height 12
copy div "​ Naftzger Park, 601 E Douglas Ave, Wichita, KS 67202, USA"
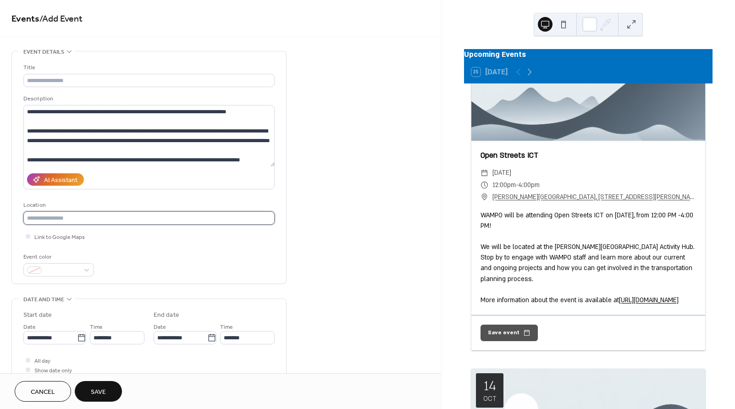
click at [78, 216] on input "text" at bounding box center [148, 217] width 251 height 13
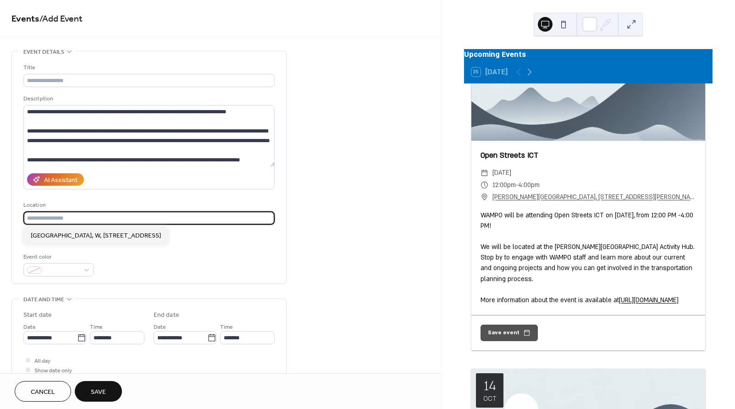
paste input "**********"
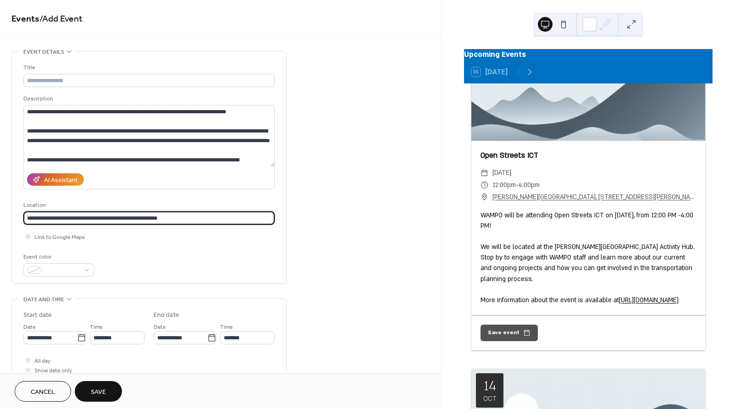
type input "**********"
click at [69, 238] on span "Link to Google Maps" at bounding box center [59, 237] width 50 height 10
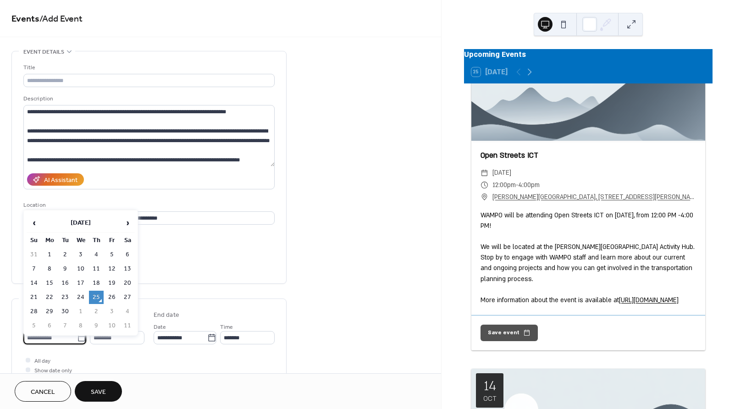
click at [57, 335] on input "**********" at bounding box center [50, 337] width 54 height 13
click at [36, 305] on td "28" at bounding box center [34, 311] width 15 height 13
type input "**********"
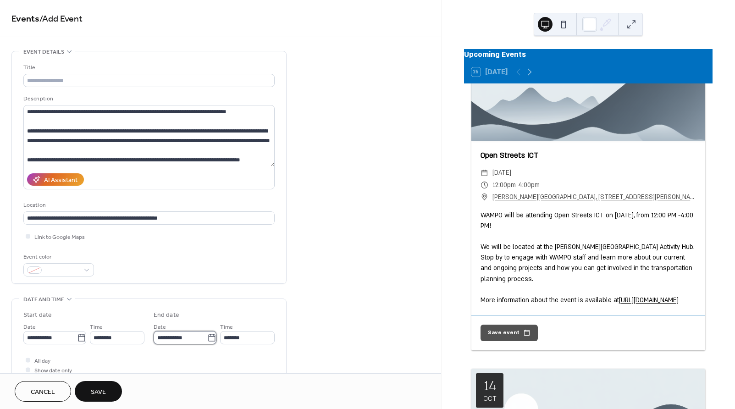
click at [182, 337] on input "**********" at bounding box center [181, 337] width 54 height 13
click at [235, 337] on input "*******" at bounding box center [247, 337] width 55 height 13
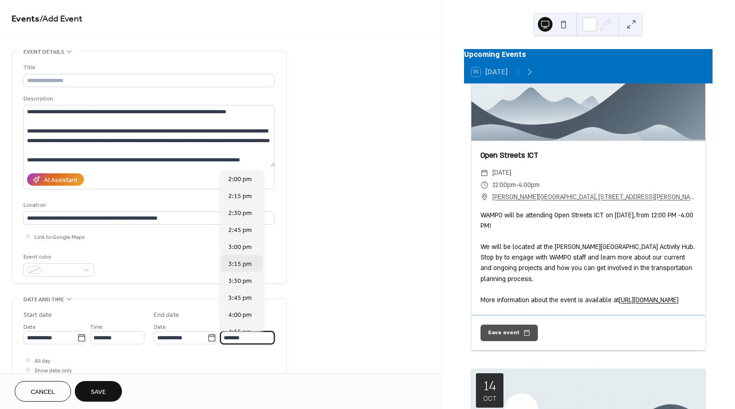
scroll to position [122, 0]
click at [237, 316] on span "4:00 pm" at bounding box center [239, 313] width 23 height 10
type input "*******"
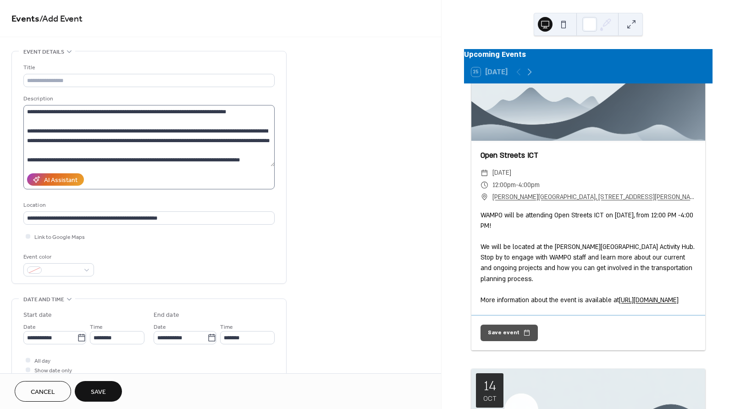
click at [148, 166] on label "**********" at bounding box center [148, 147] width 251 height 84
click at [148, 166] on textarea "**********" at bounding box center [148, 135] width 251 height 61
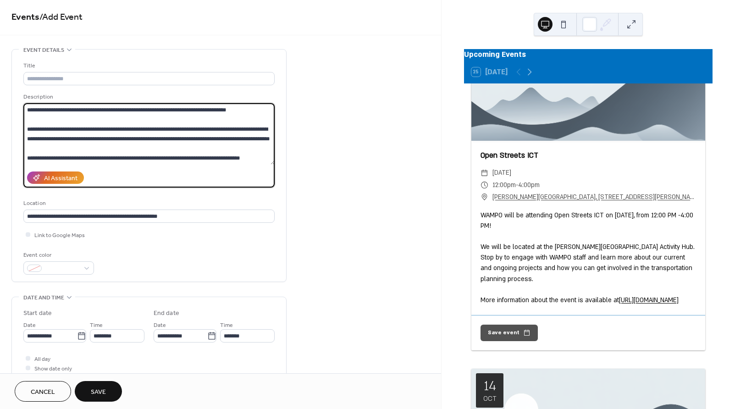
scroll to position [0, 0]
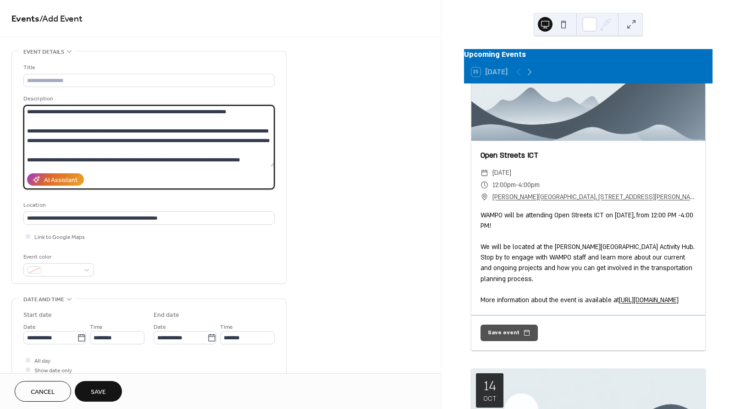
click at [93, 153] on textarea "**********" at bounding box center [148, 135] width 251 height 61
click at [63, 159] on textarea "**********" at bounding box center [148, 135] width 251 height 61
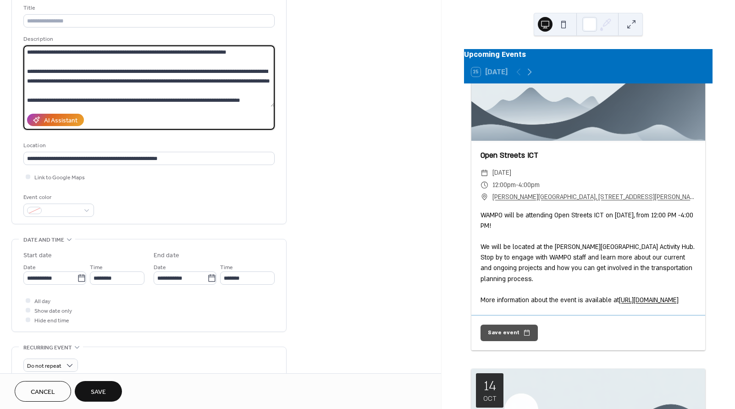
scroll to position [61, 0]
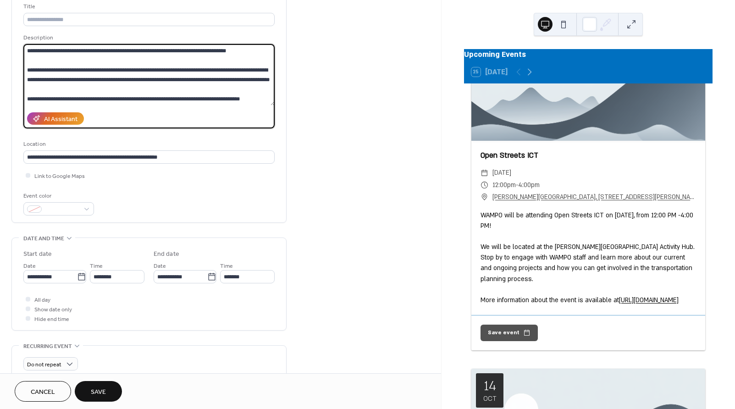
click at [263, 98] on textarea "**********" at bounding box center [148, 74] width 251 height 61
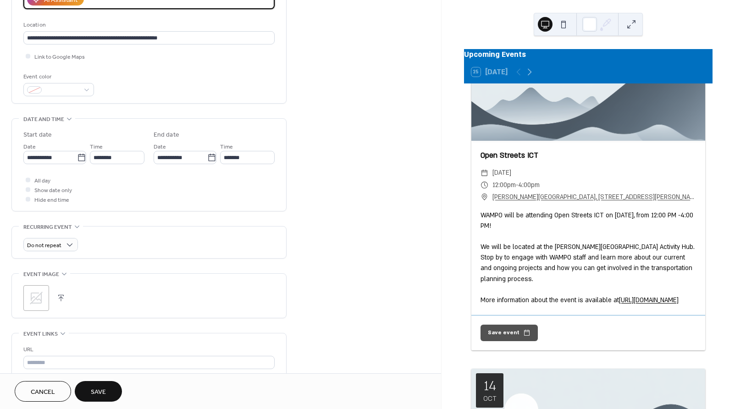
scroll to position [183, 0]
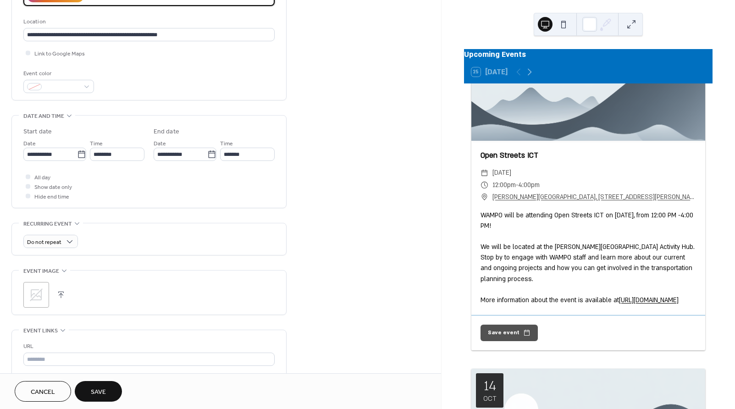
type textarea "**********"
click at [35, 297] on icon at bounding box center [36, 294] width 13 height 13
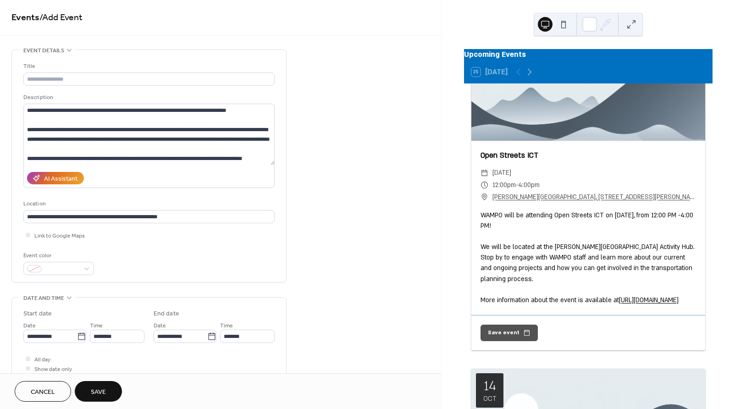
scroll to position [0, 0]
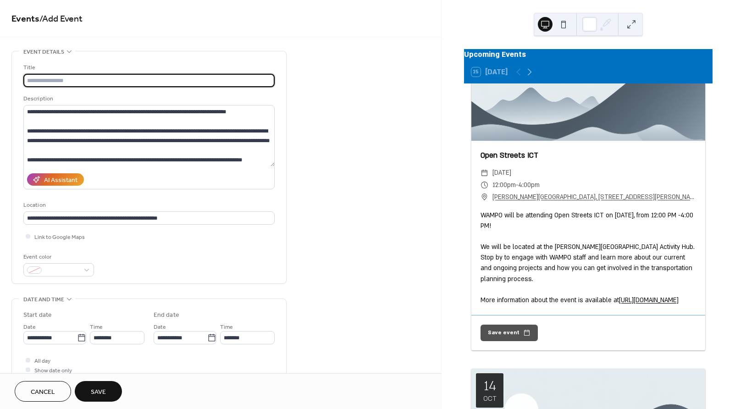
click at [138, 77] on input "text" at bounding box center [148, 80] width 251 height 13
type input "**********"
click at [104, 384] on button "Save" at bounding box center [98, 391] width 47 height 21
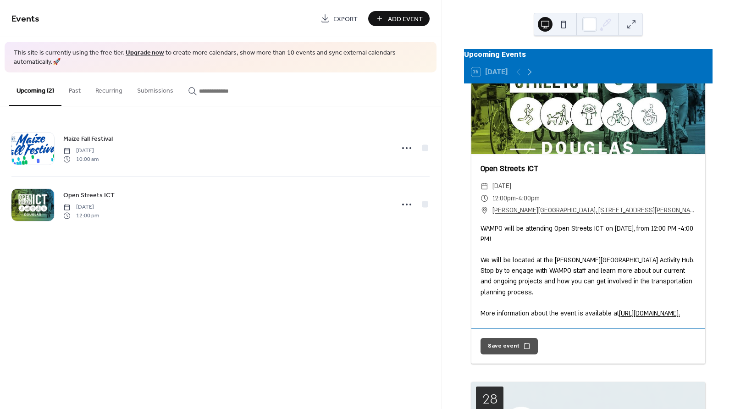
scroll to position [719, 0]
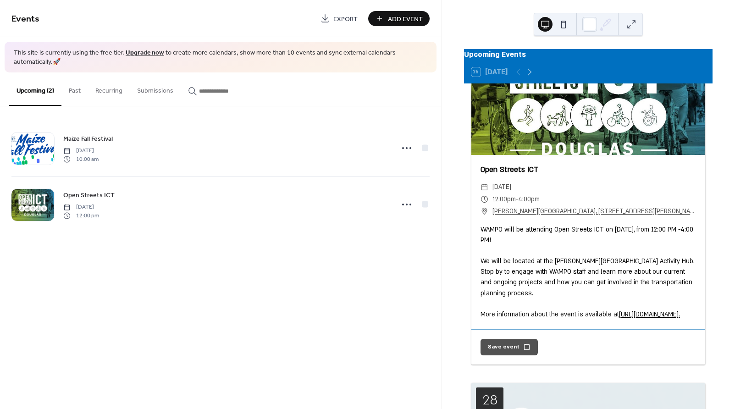
click at [231, 302] on div "Events Export Add Event This site is currently using the free tier. Upgrade now…" at bounding box center [220, 204] width 441 height 409
click at [79, 94] on button "Past" at bounding box center [74, 88] width 27 height 33
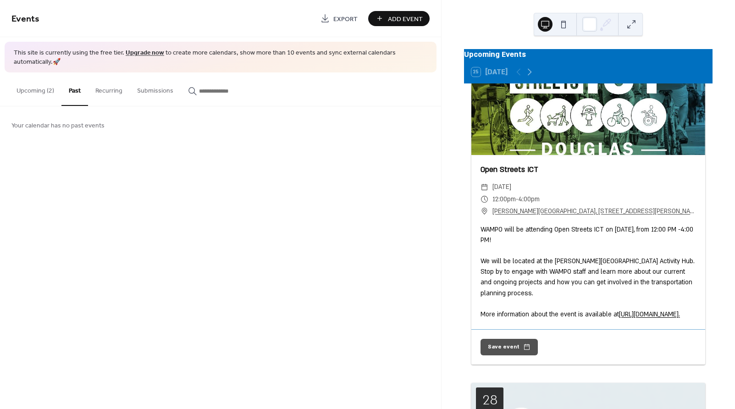
click at [105, 93] on button "Recurring" at bounding box center [109, 88] width 42 height 33
click at [142, 91] on button "Submissions" at bounding box center [155, 88] width 51 height 33
click at [37, 88] on button "Upcoming (2)" at bounding box center [35, 88] width 52 height 33
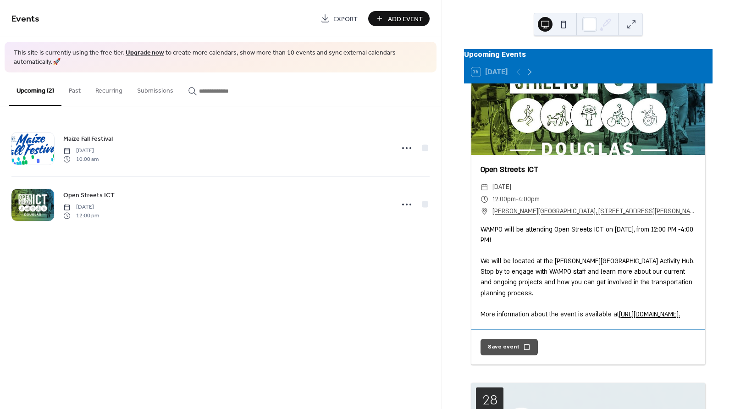
click at [216, 95] on input "button" at bounding box center [226, 91] width 55 height 10
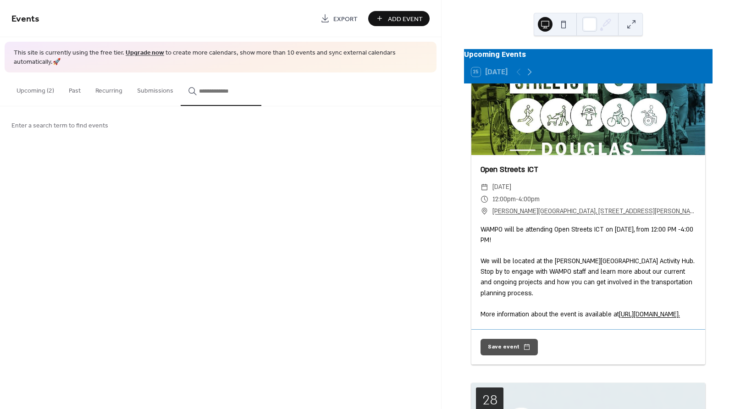
click at [39, 93] on button "Upcoming (2)" at bounding box center [35, 88] width 52 height 33
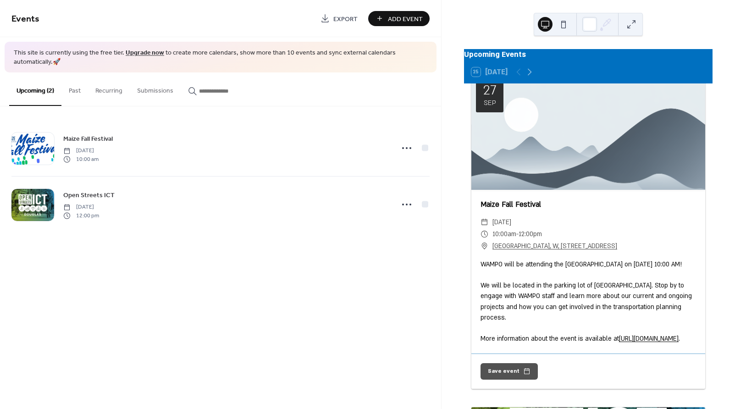
scroll to position [291, 0]
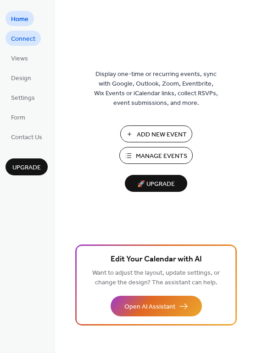
click at [27, 38] on span "Connect" at bounding box center [23, 39] width 24 height 10
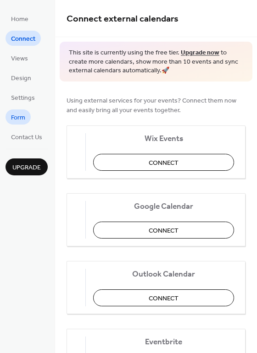
drag, startPoint x: 16, startPoint y: 108, endPoint x: 15, endPoint y: 113, distance: 5.1
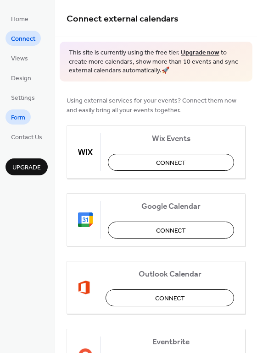
click at [16, 110] on ul "Home Connect Views Design Settings Form Contact Us" at bounding box center [27, 77] width 42 height 133
click at [15, 114] on span "Form" at bounding box center [18, 118] width 14 height 10
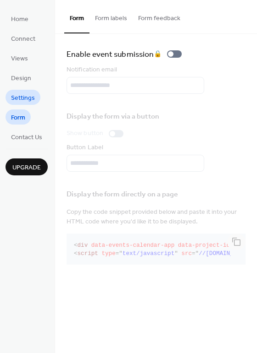
click at [27, 98] on span "Settings" at bounding box center [23, 99] width 24 height 10
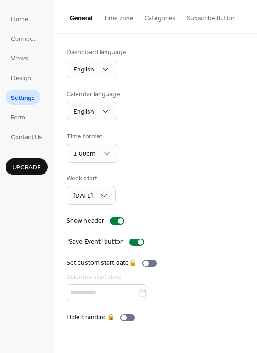
click at [121, 16] on button "Time zone" at bounding box center [118, 16] width 41 height 33
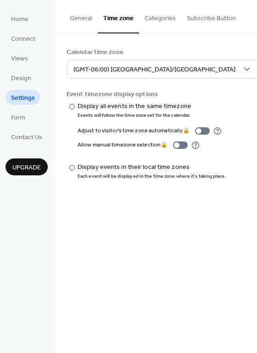
click at [160, 17] on button "Categories" at bounding box center [160, 16] width 42 height 33
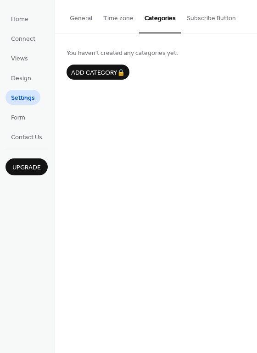
click at [200, 17] on button "Subscribe Button" at bounding box center [211, 16] width 60 height 33
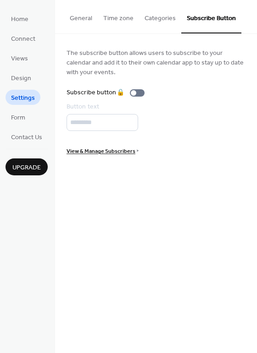
click at [72, 20] on button "General" at bounding box center [80, 16] width 33 height 33
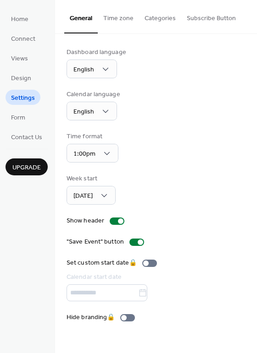
click at [0, 86] on div "Home Connect Views Design Settings Form Contact Us Upgrade" at bounding box center [27, 176] width 55 height 353
click at [14, 74] on span "Design" at bounding box center [21, 79] width 20 height 10
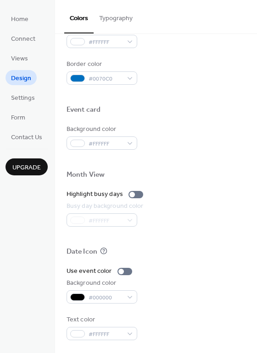
scroll to position [391, 0]
click at [11, 61] on span "Views" at bounding box center [19, 59] width 17 height 10
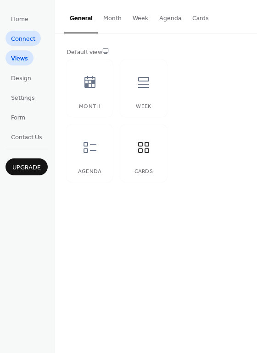
click at [24, 37] on span "Connect" at bounding box center [23, 39] width 24 height 10
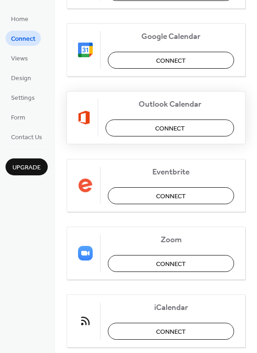
scroll to position [131, 0]
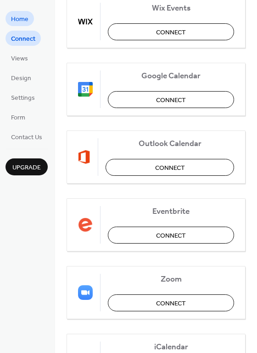
click at [15, 16] on span "Home" at bounding box center [19, 20] width 17 height 10
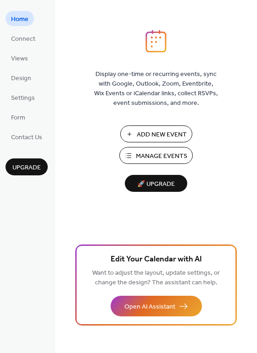
click at [151, 152] on span "Manage Events" at bounding box center [161, 157] width 51 height 10
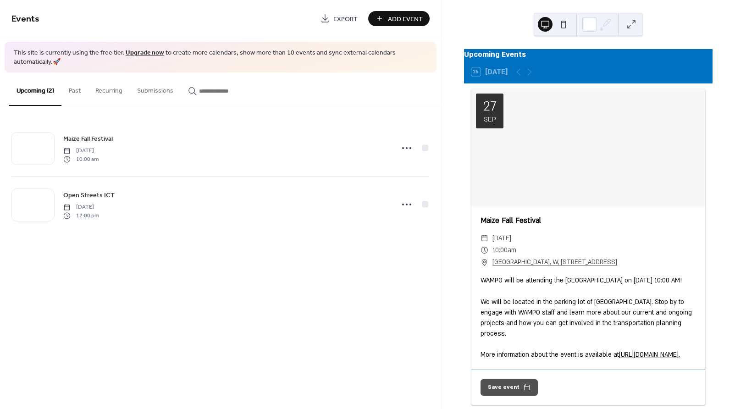
click at [509, 59] on div "Upcoming Events" at bounding box center [588, 55] width 248 height 12
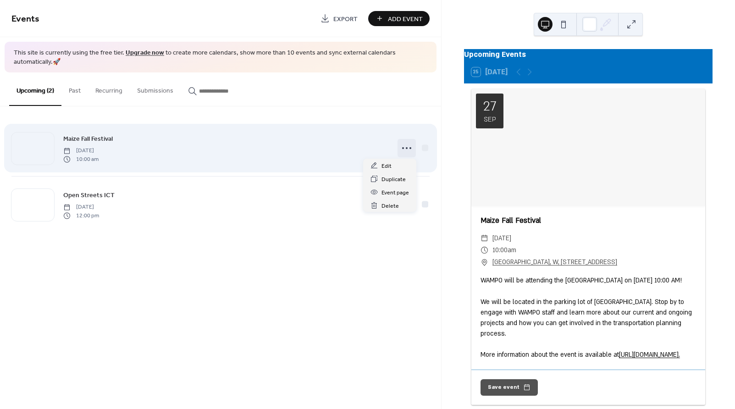
click at [411, 150] on icon at bounding box center [406, 148] width 15 height 15
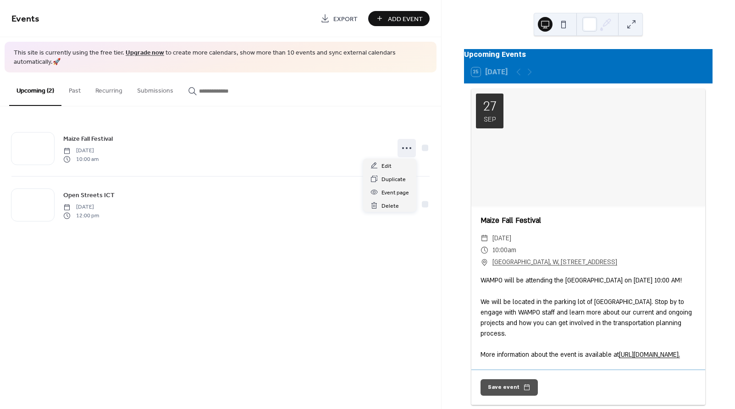
click at [250, 253] on div "Events Export Add Event This site is currently using the free tier. Upgrade now…" at bounding box center [220, 204] width 441 height 409
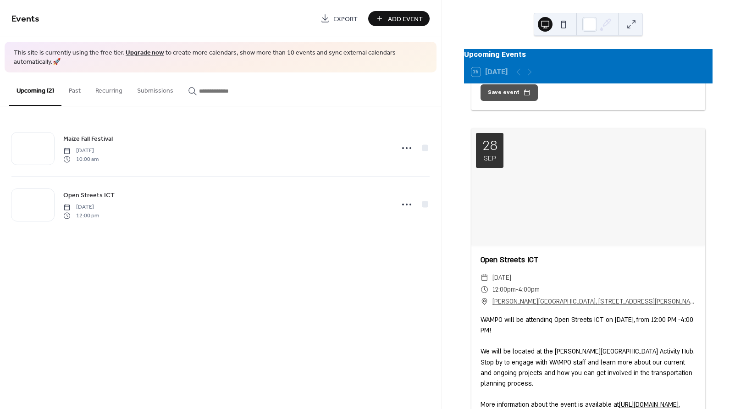
scroll to position [350, 0]
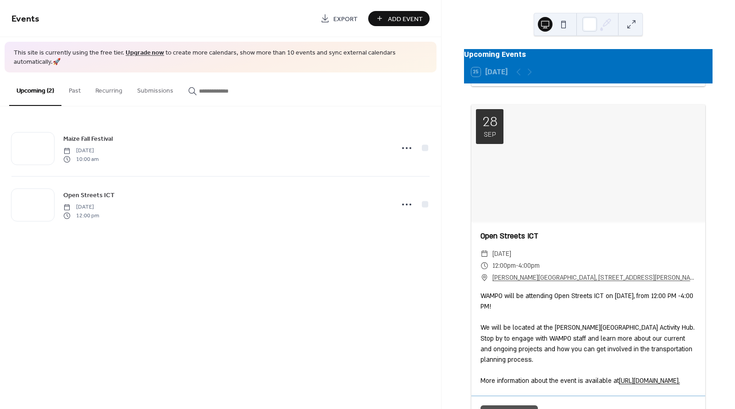
click at [561, 24] on button at bounding box center [563, 24] width 15 height 15
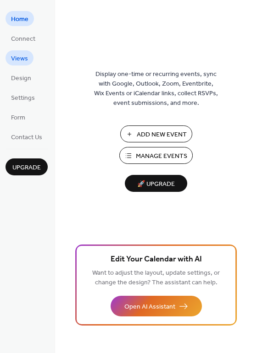
click at [18, 59] on span "Views" at bounding box center [19, 59] width 17 height 10
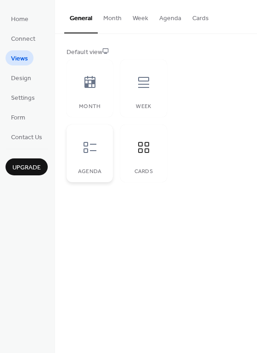
click at [99, 153] on div at bounding box center [90, 148] width 28 height 28
click at [137, 83] on icon at bounding box center [143, 82] width 15 height 15
click at [141, 140] on icon at bounding box center [143, 147] width 15 height 15
click at [18, 20] on span "Home" at bounding box center [19, 20] width 17 height 10
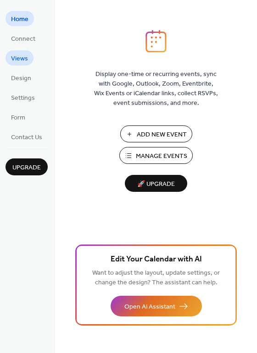
click at [26, 61] on span "Views" at bounding box center [19, 59] width 17 height 10
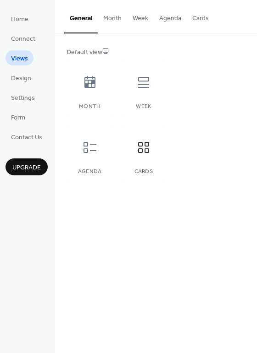
click at [106, 21] on button "Month" at bounding box center [112, 16] width 29 height 33
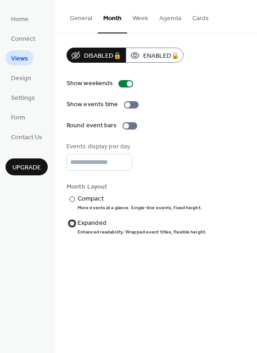
click at [96, 222] on div "Expanded" at bounding box center [140, 224] width 127 height 10
click at [138, 17] on button "Week" at bounding box center [140, 16] width 27 height 33
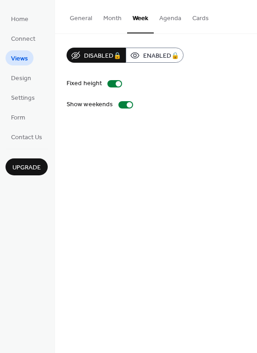
click at [176, 19] on button "Agenda" at bounding box center [170, 16] width 33 height 33
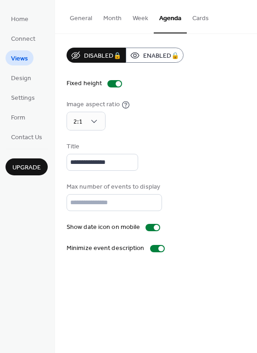
click at [197, 19] on button "Cards" at bounding box center [201, 16] width 28 height 33
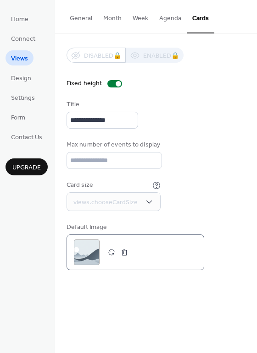
click at [88, 253] on div ";" at bounding box center [87, 253] width 26 height 26
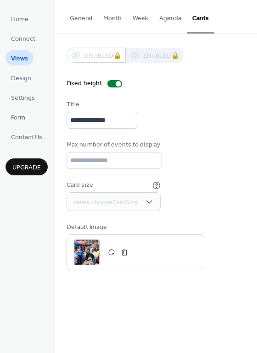
click at [67, 19] on button "General" at bounding box center [80, 16] width 33 height 33
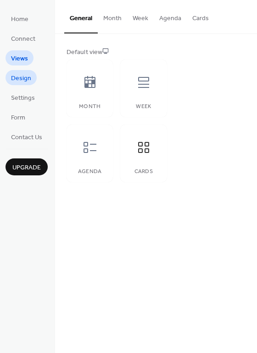
click at [23, 77] on span "Design" at bounding box center [21, 79] width 20 height 10
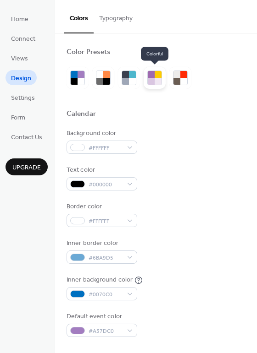
click at [147, 79] on div at bounding box center [154, 78] width 15 height 15
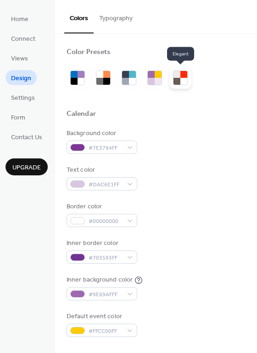
click at [184, 79] on div at bounding box center [183, 81] width 7 height 7
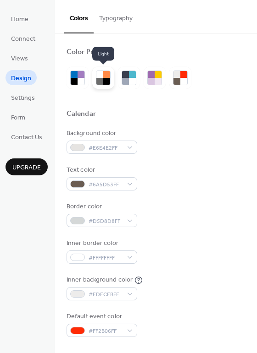
click at [107, 78] on div at bounding box center [106, 81] width 7 height 7
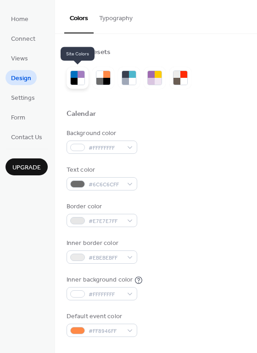
click at [71, 78] on div at bounding box center [74, 81] width 7 height 7
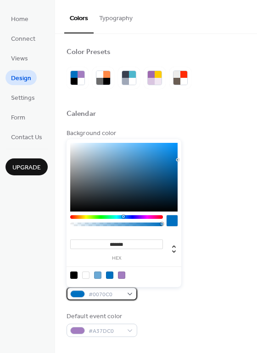
click at [98, 292] on span "#0070C0" at bounding box center [105, 295] width 34 height 10
drag, startPoint x: 130, startPoint y: 247, endPoint x: 76, endPoint y: 246, distance: 53.6
click at [76, 246] on input "*******" at bounding box center [116, 245] width 93 height 10
paste input
type input "******"
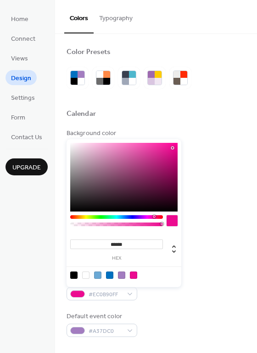
click at [214, 256] on div "Inner border color #6BA9D5" at bounding box center [155, 251] width 179 height 25
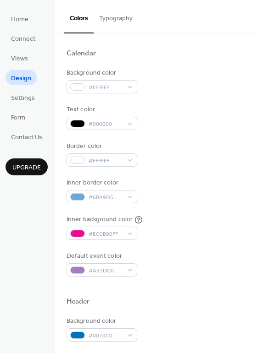
scroll to position [61, 0]
click at [183, 234] on div "Inner background color #EC0B90FF" at bounding box center [155, 227] width 179 height 25
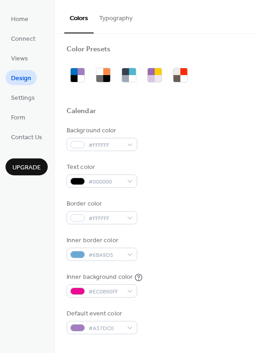
scroll to position [0, 0]
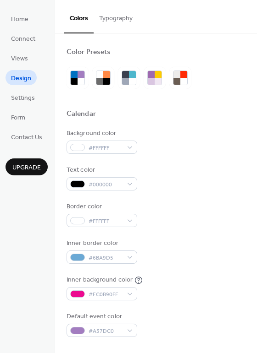
click at [172, 143] on div "Background color #FFFFFF" at bounding box center [155, 141] width 179 height 25
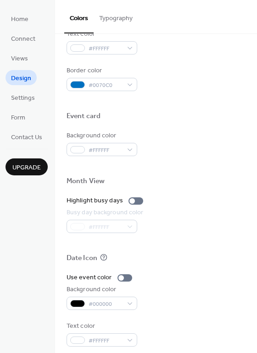
scroll to position [391, 0]
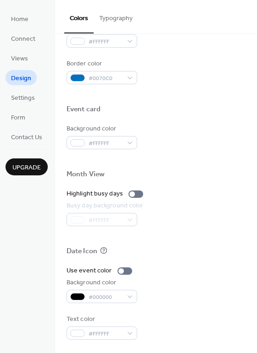
click at [110, 84] on div at bounding box center [155, 94] width 179 height 21
click at [109, 77] on span "#0070C0" at bounding box center [105, 79] width 34 height 10
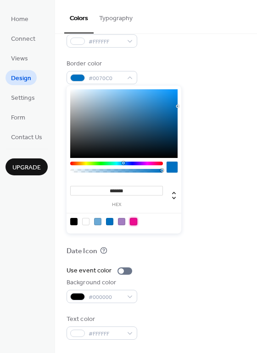
click at [134, 222] on div at bounding box center [133, 221] width 7 height 7
type input "*******"
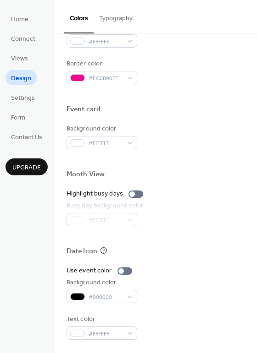
click at [171, 255] on div "Date Icon" at bounding box center [155, 253] width 179 height 12
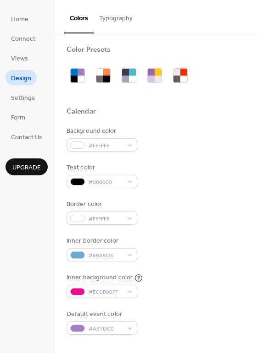
scroll to position [0, 0]
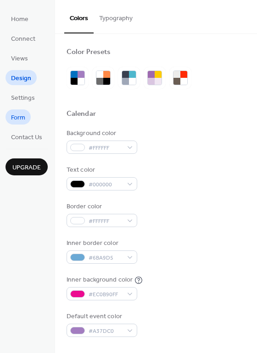
click at [22, 114] on span "Form" at bounding box center [18, 118] width 14 height 10
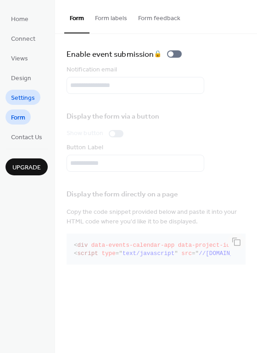
click at [22, 94] on span "Settings" at bounding box center [23, 99] width 24 height 10
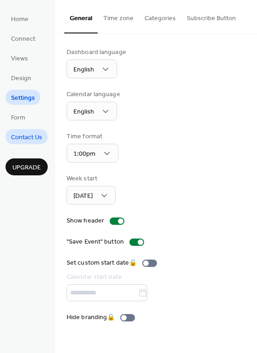
click at [24, 133] on span "Contact Us" at bounding box center [26, 138] width 31 height 10
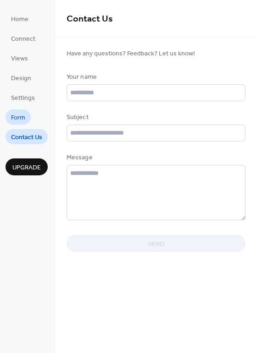
click at [19, 117] on span "Form" at bounding box center [18, 118] width 14 height 10
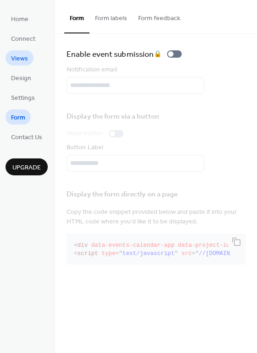
click at [20, 57] on span "Views" at bounding box center [19, 59] width 17 height 10
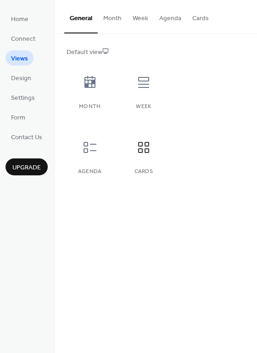
click at [20, 46] on ul "Home Connect Views Design Settings Form Contact Us" at bounding box center [27, 77] width 42 height 133
click at [21, 39] on span "Connect" at bounding box center [23, 39] width 24 height 10
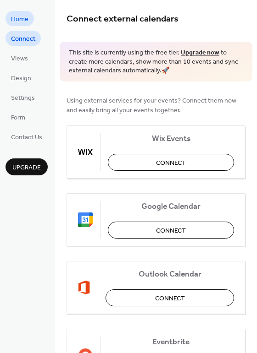
click at [21, 18] on span "Home" at bounding box center [19, 20] width 17 height 10
